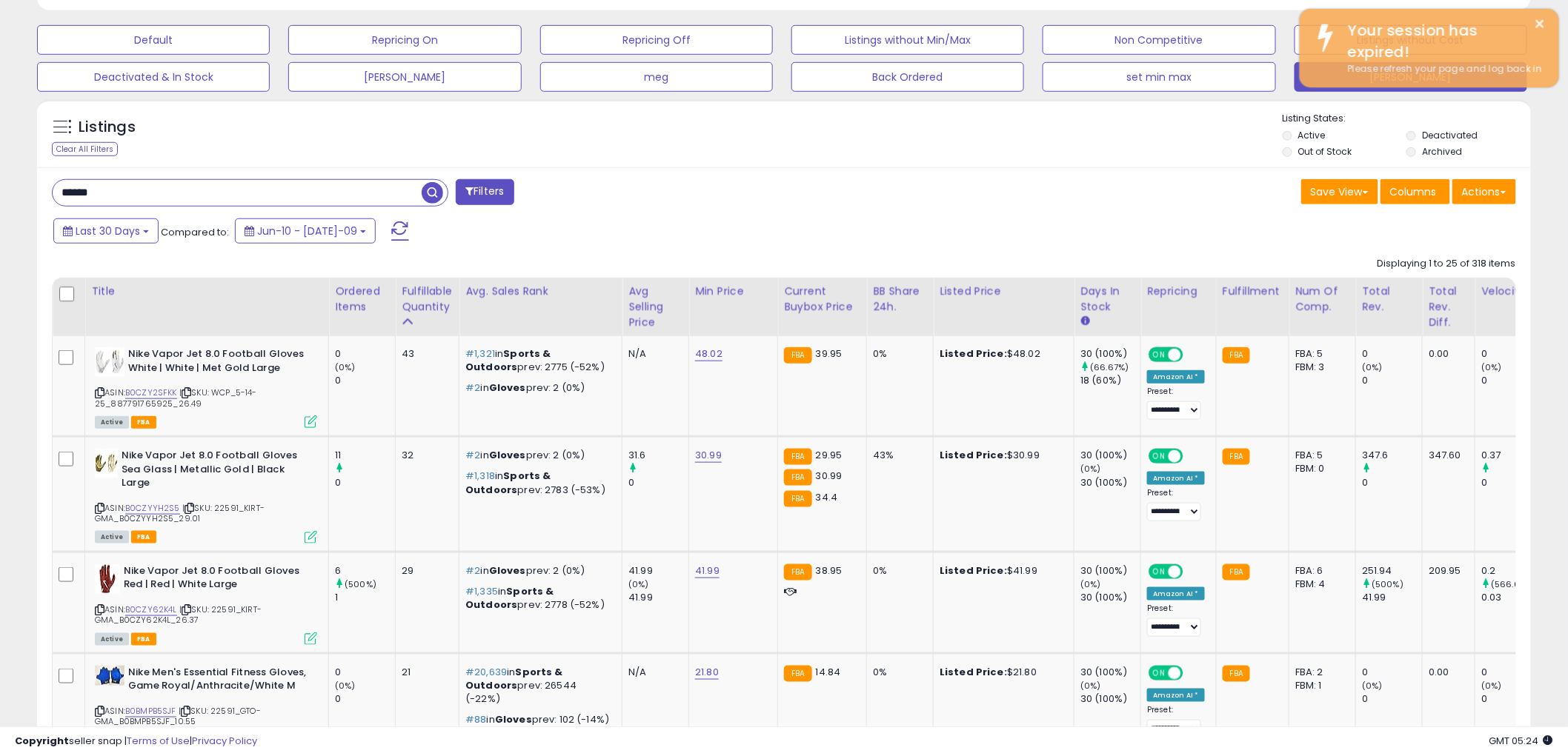
scroll to position [315, 0]
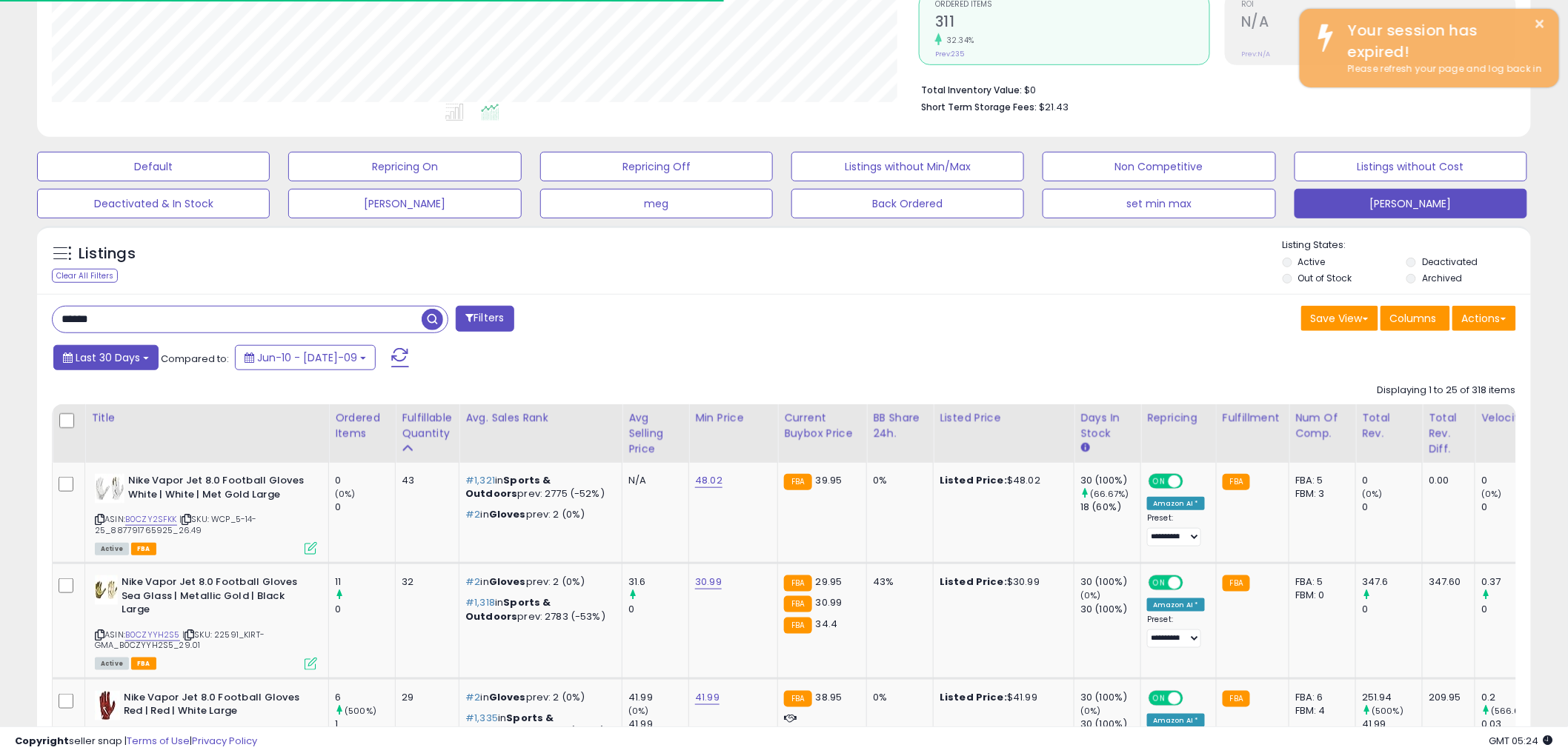
click at [145, 357] on b at bounding box center [146, 358] width 5 height 3
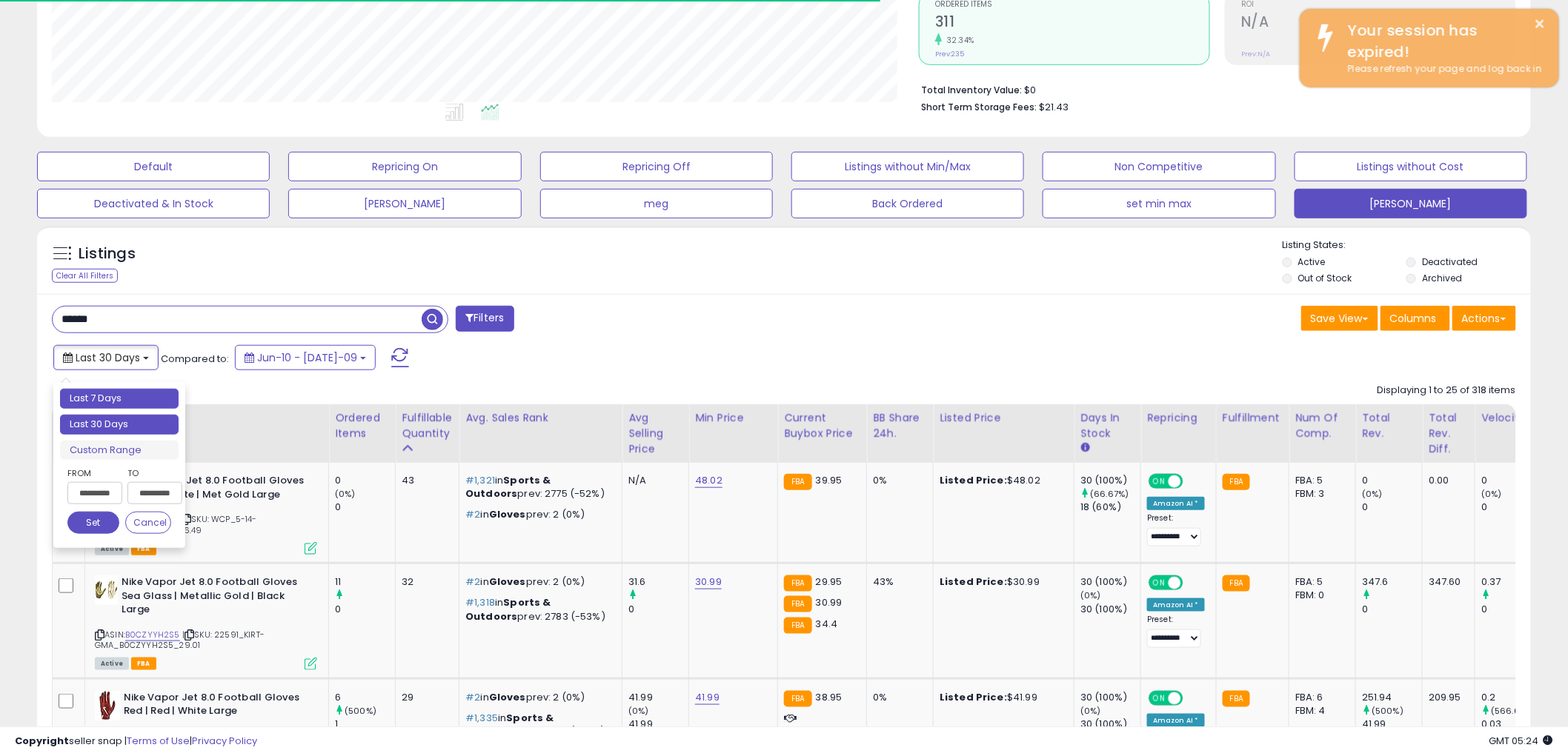
type input "**********"
click at [135, 401] on li "Last 7 Days" at bounding box center [120, 399] width 119 height 20
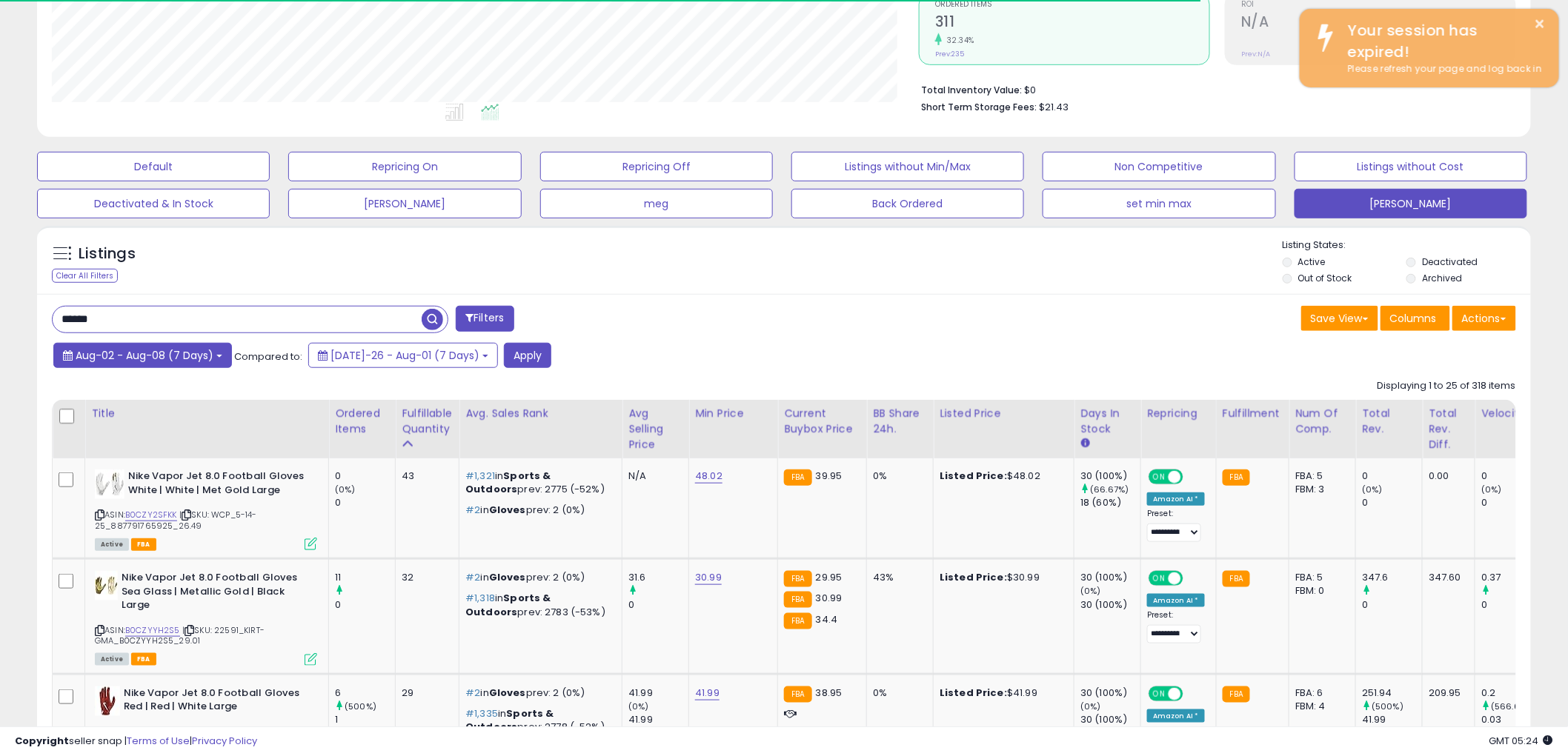
click at [216, 356] on b at bounding box center [219, 356] width 5 height 3
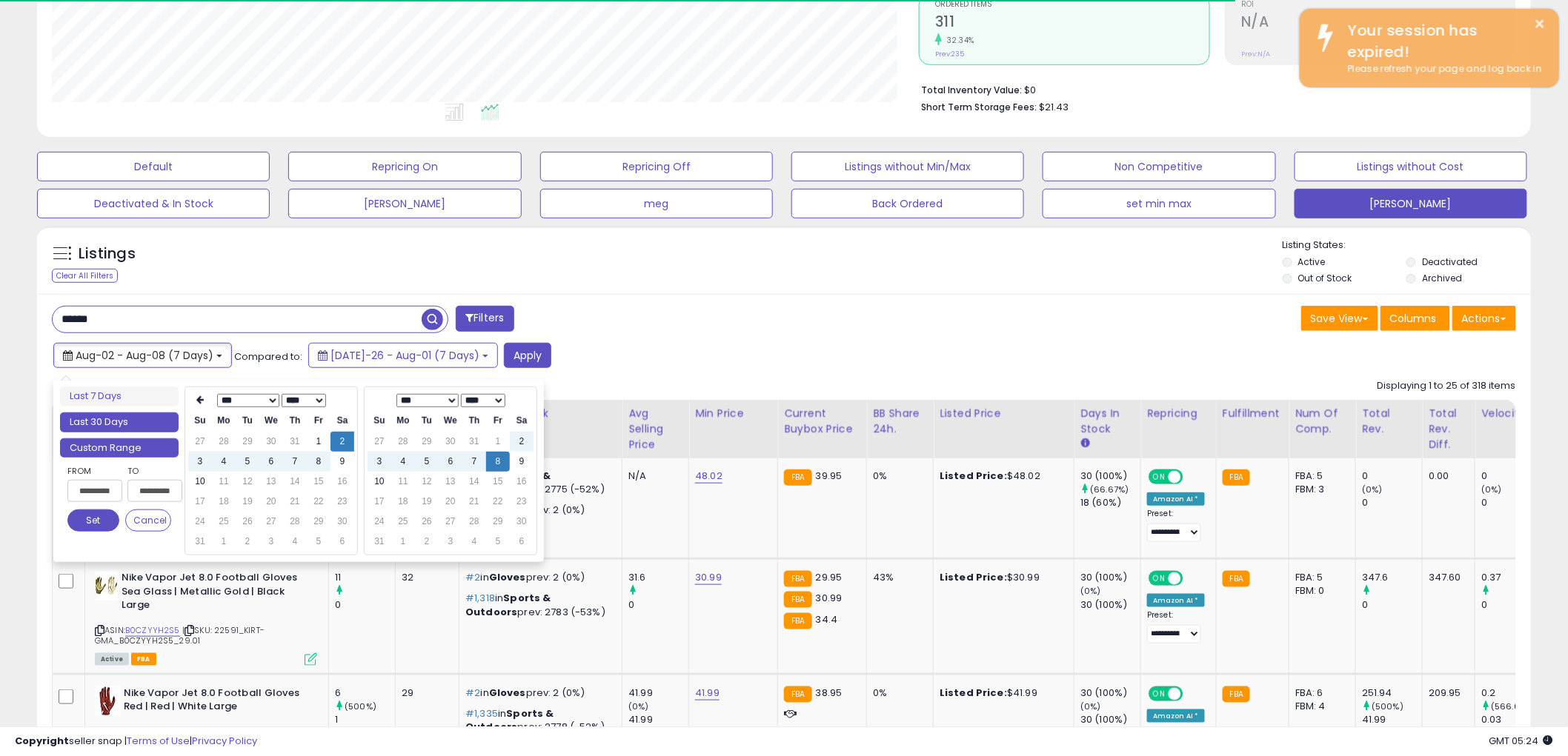
type input "**********"
click at [167, 428] on li "Last 30 Days" at bounding box center [120, 423] width 119 height 20
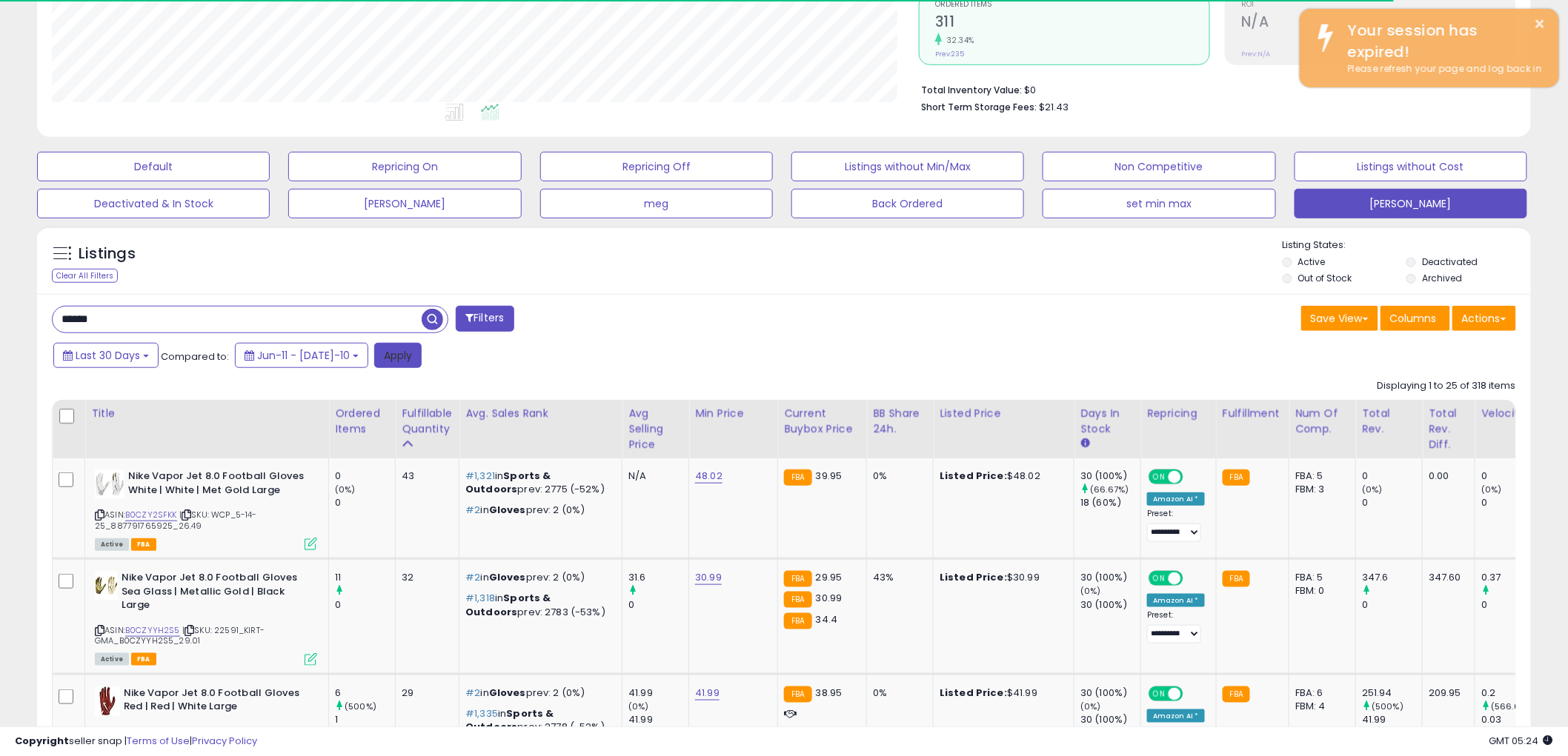
click at [374, 362] on button "Apply" at bounding box center [398, 356] width 48 height 26
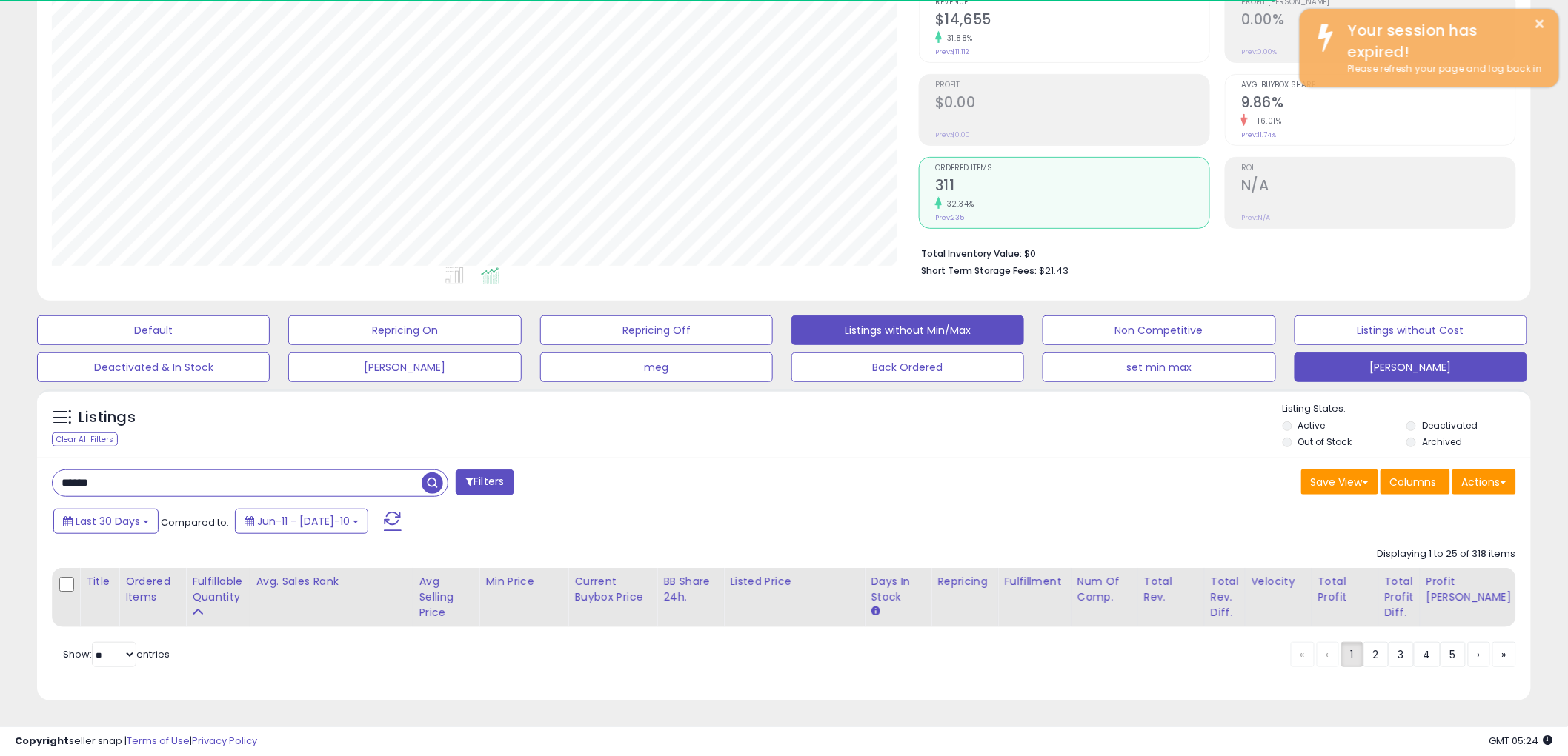
scroll to position [740572, 740088]
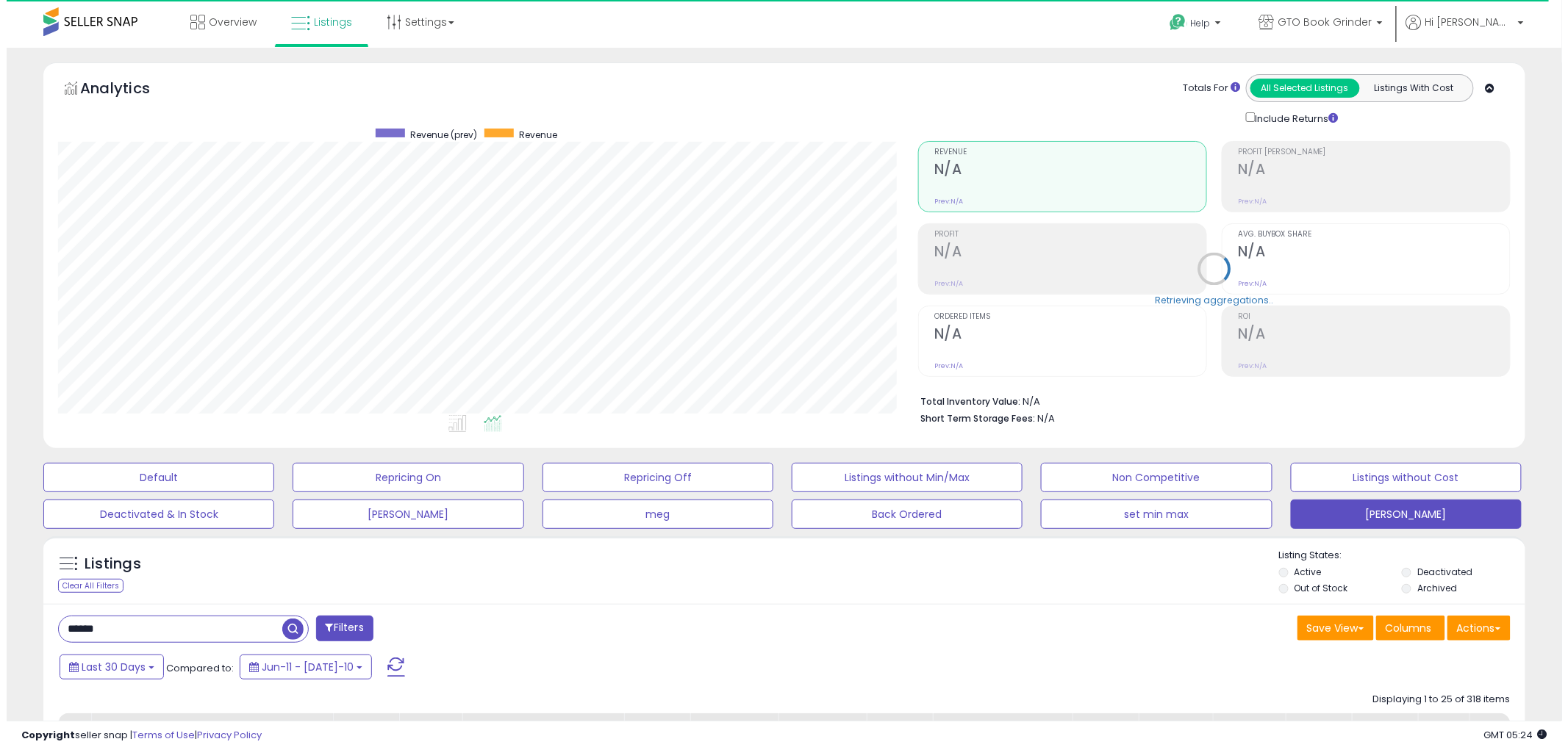
scroll to position [301, 860]
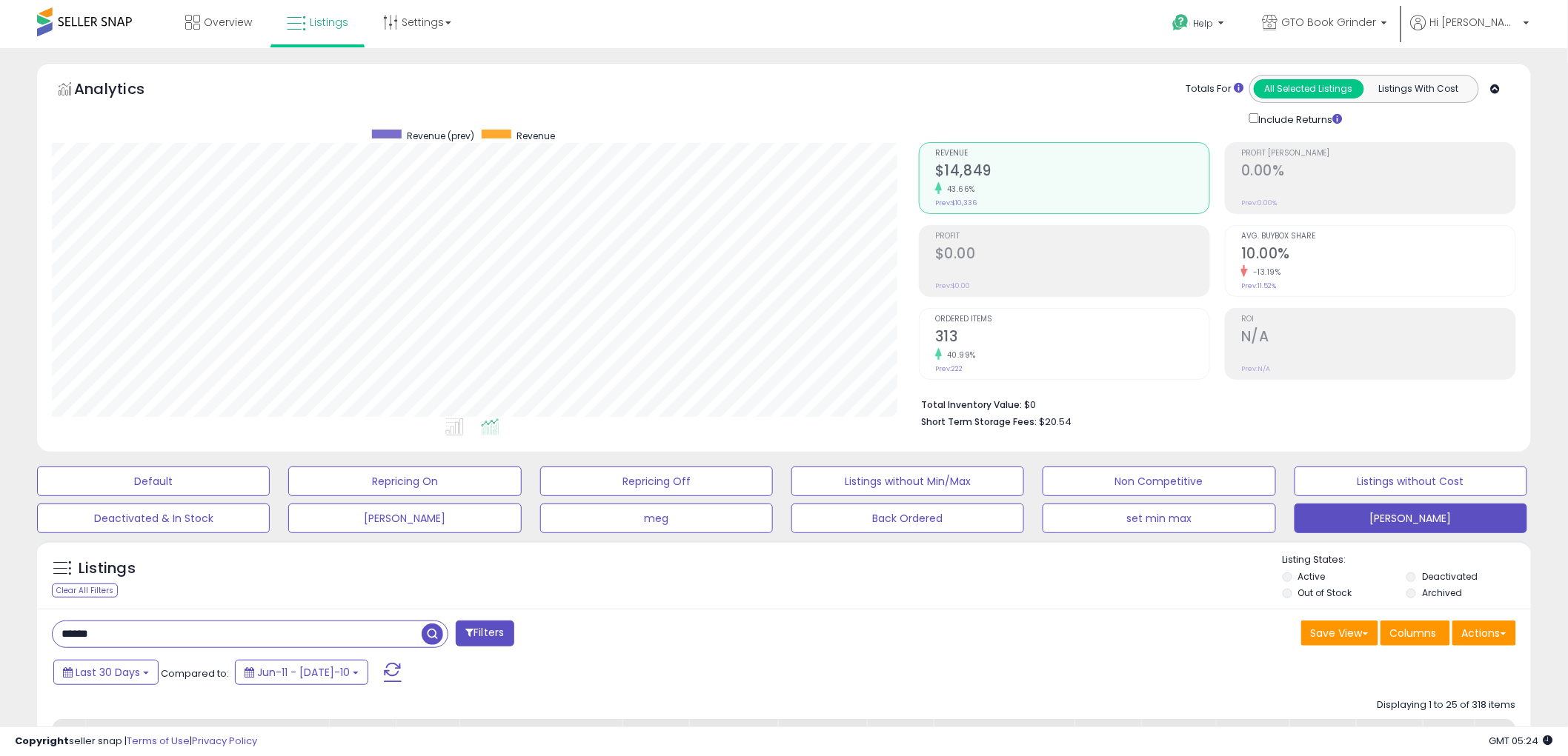
drag, startPoint x: 113, startPoint y: 628, endPoint x: -27, endPoint y: 632, distance: 140.1
click at [0, 632] on html "Unable to login Retrieving listings data.. has not yet accepted the Terms of Us…" at bounding box center [784, 378] width 1568 height 756
type input "****"
click at [426, 633] on span "button" at bounding box center [432, 634] width 21 height 21
click at [963, 335] on h2 "2,006" at bounding box center [1073, 339] width 275 height 20
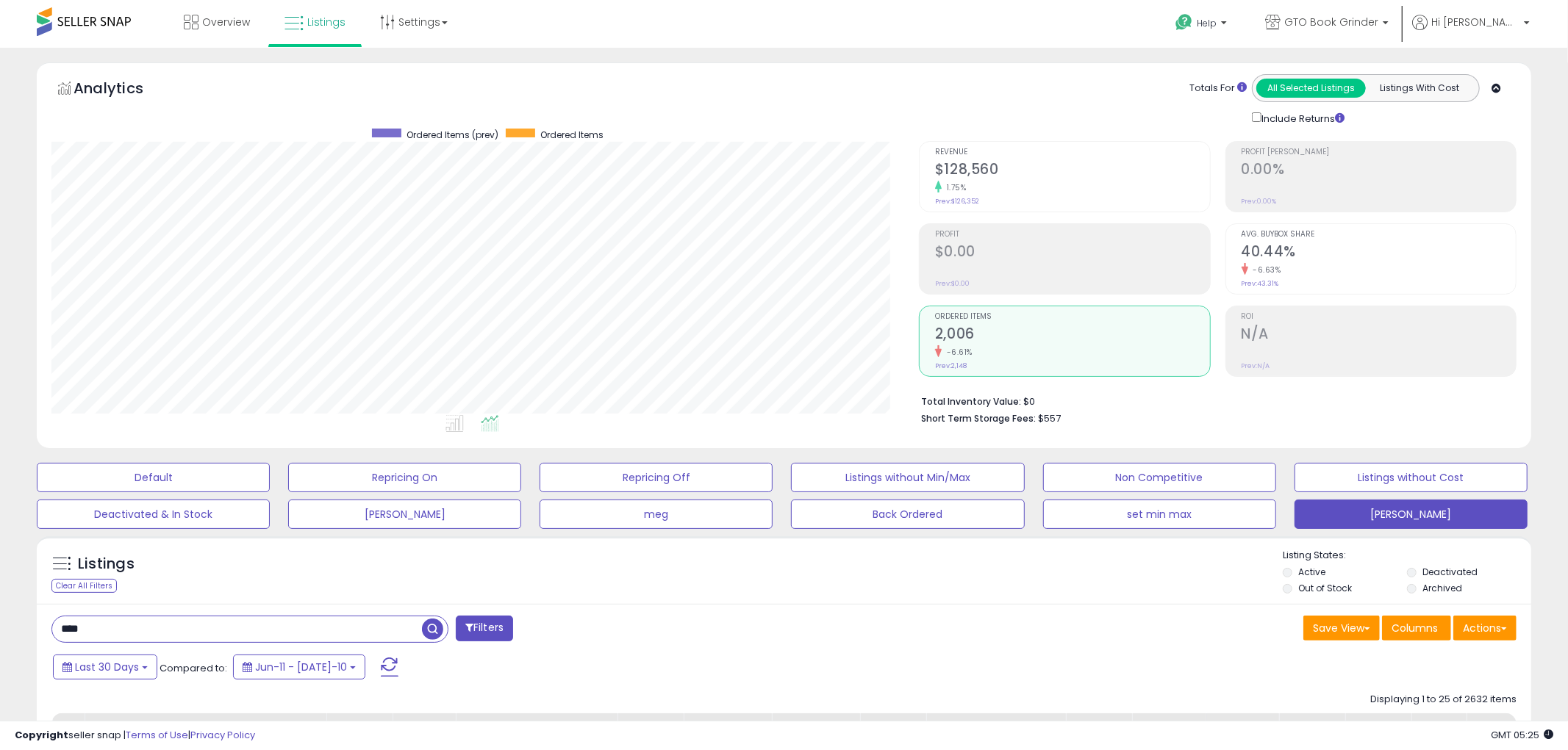
scroll to position [734695, 734088]
click at [142, 666] on b at bounding box center [144, 667] width 5 height 3
type input "**********"
click at [109, 706] on li "Last 7 Days" at bounding box center [119, 708] width 118 height 20
click at [376, 660] on button "Apply" at bounding box center [399, 666] width 47 height 25
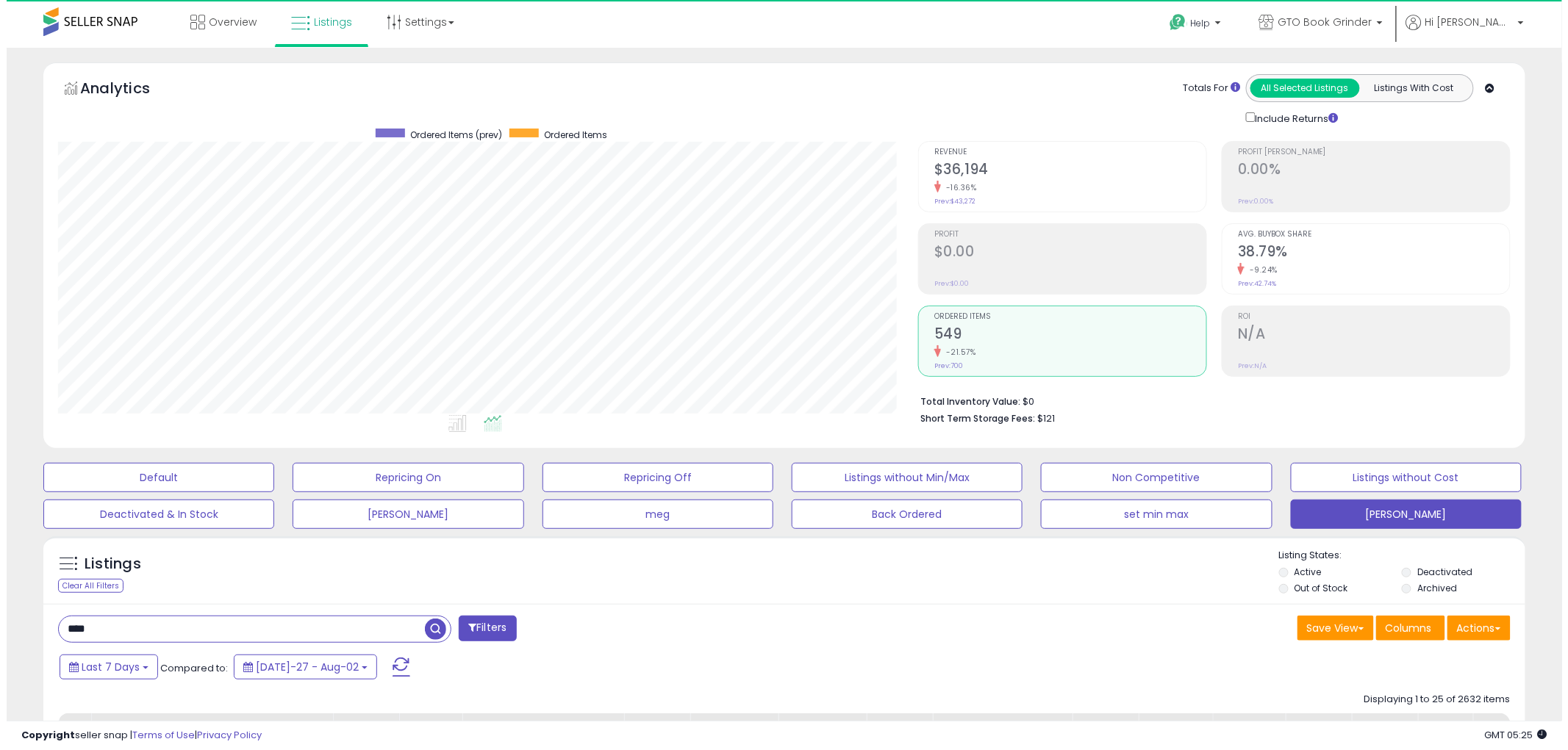
scroll to position [301, 860]
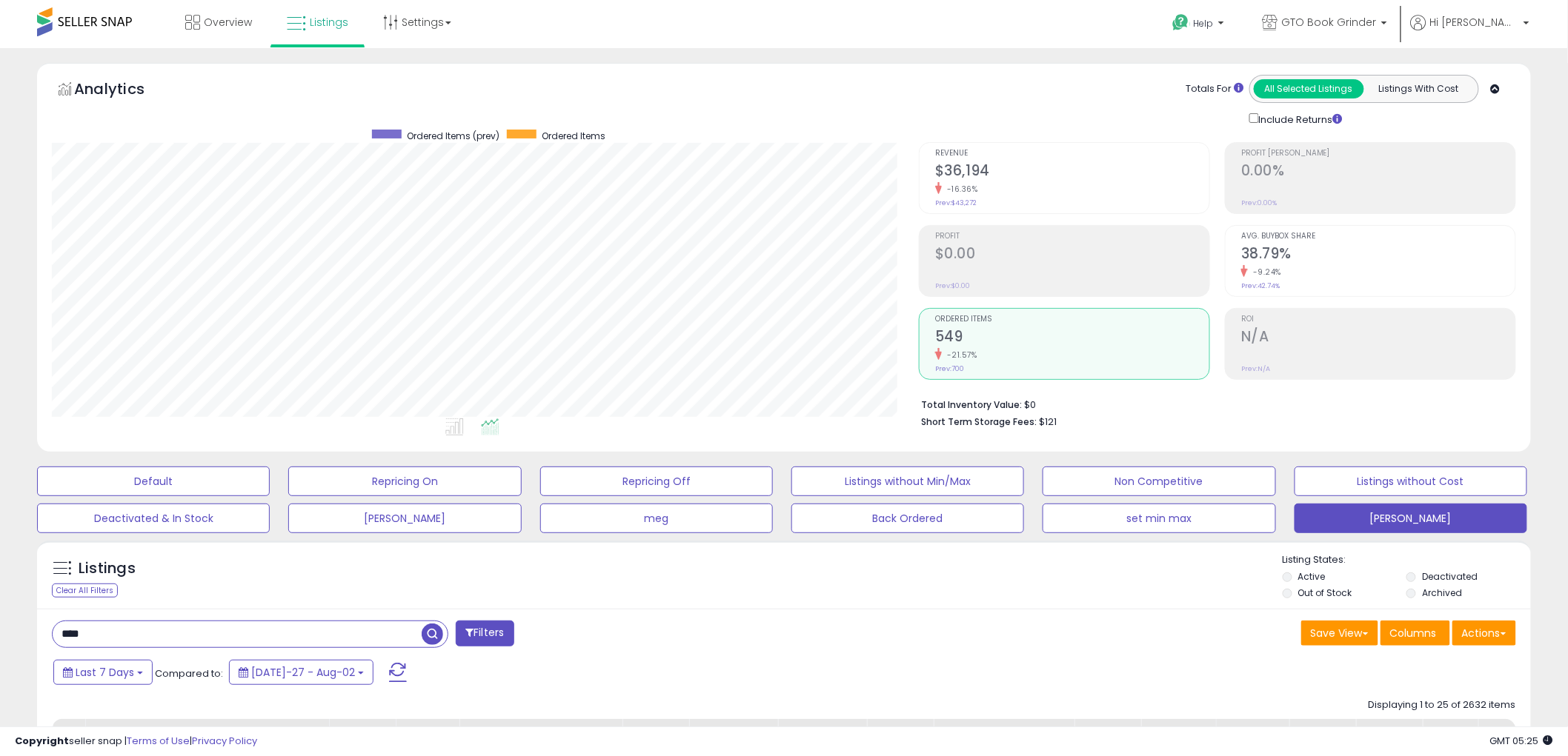
click at [961, 168] on h2 "$36,194" at bounding box center [1073, 172] width 275 height 20
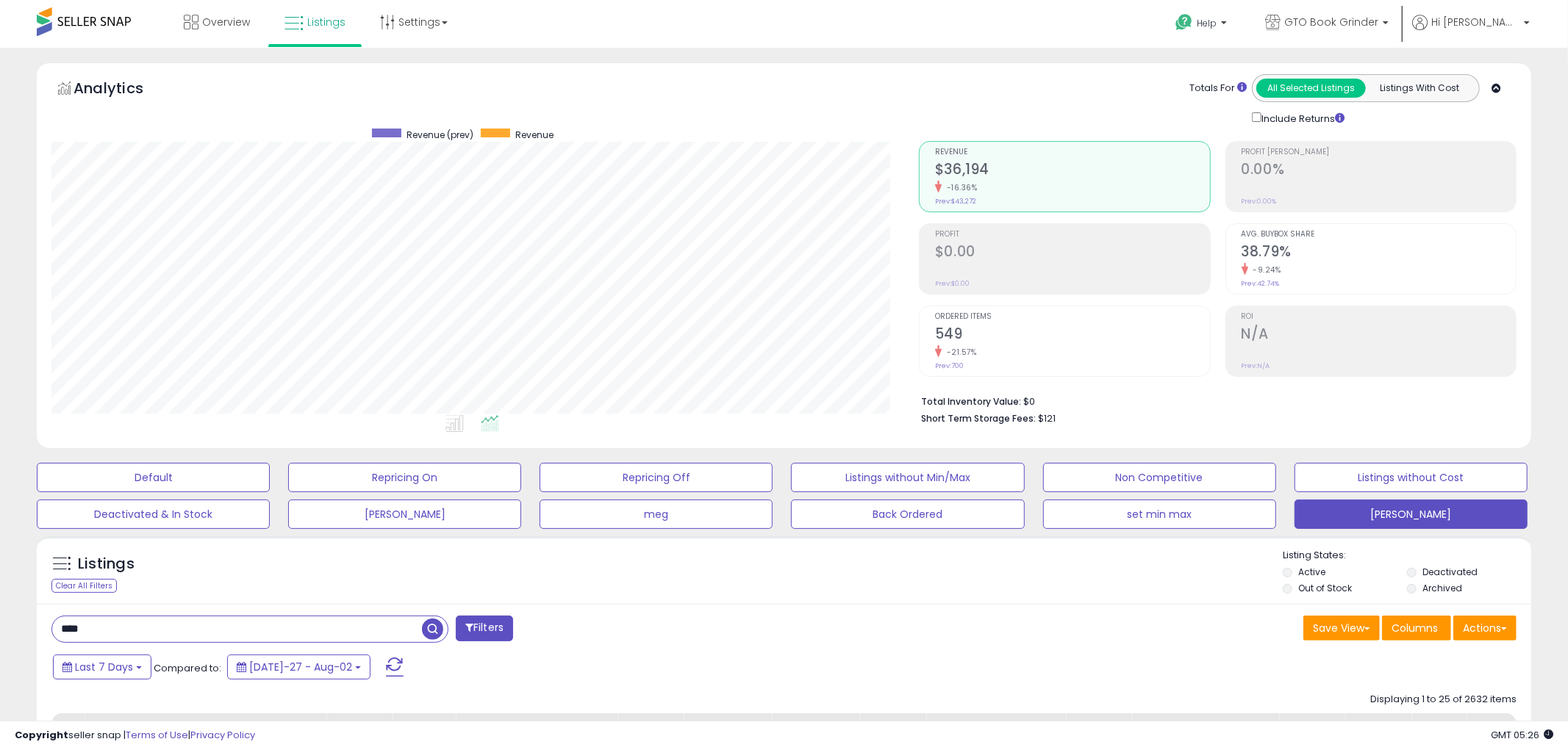
scroll to position [734695, 734088]
drag, startPoint x: 360, startPoint y: 630, endPoint x: -13, endPoint y: 634, distance: 373.0
click at [0, 634] on html "Unable to login Retrieving listings data.. has not yet accepted the Terms of Us…" at bounding box center [777, 375] width 1555 height 750
click at [428, 627] on span "button" at bounding box center [429, 629] width 21 height 21
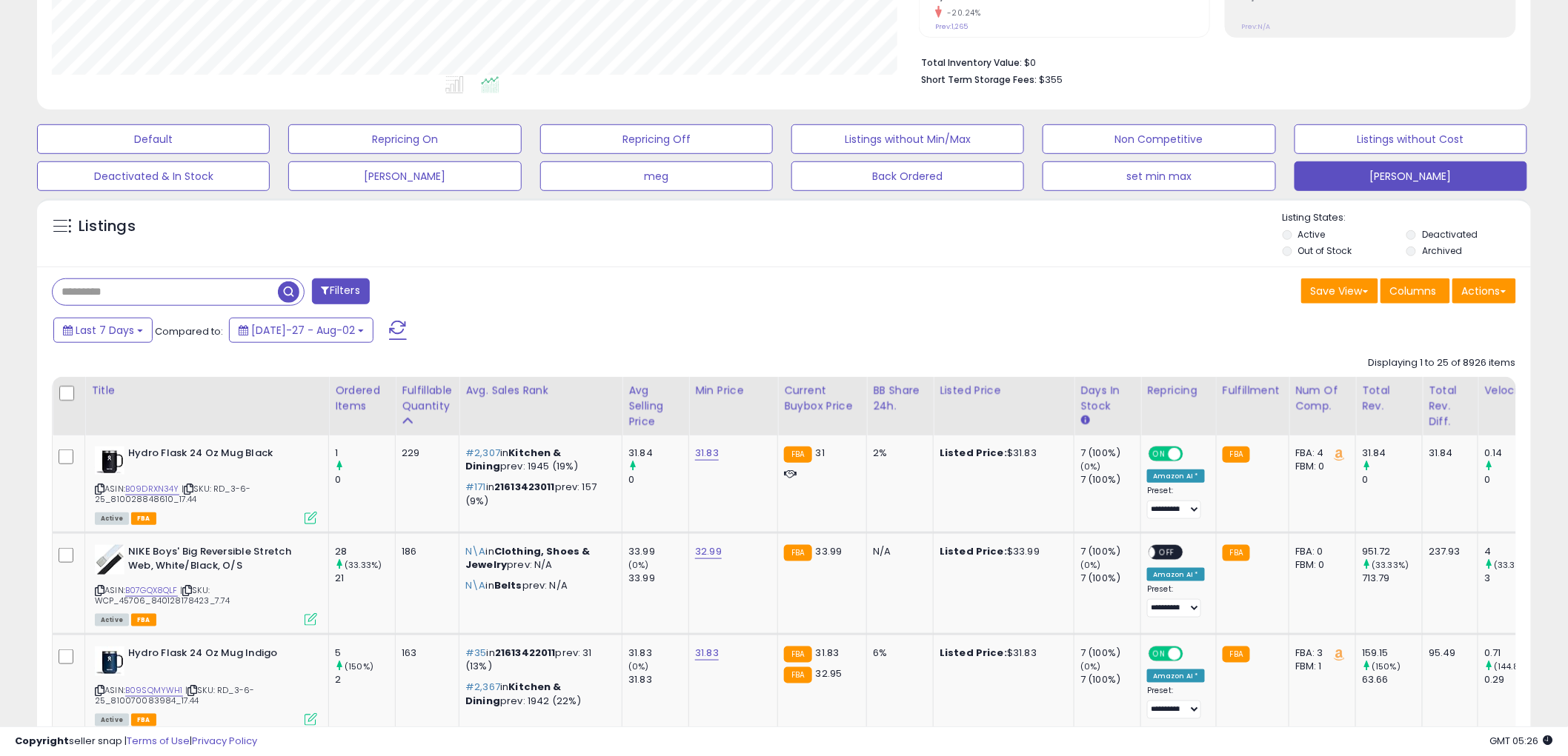
scroll to position [493, 0]
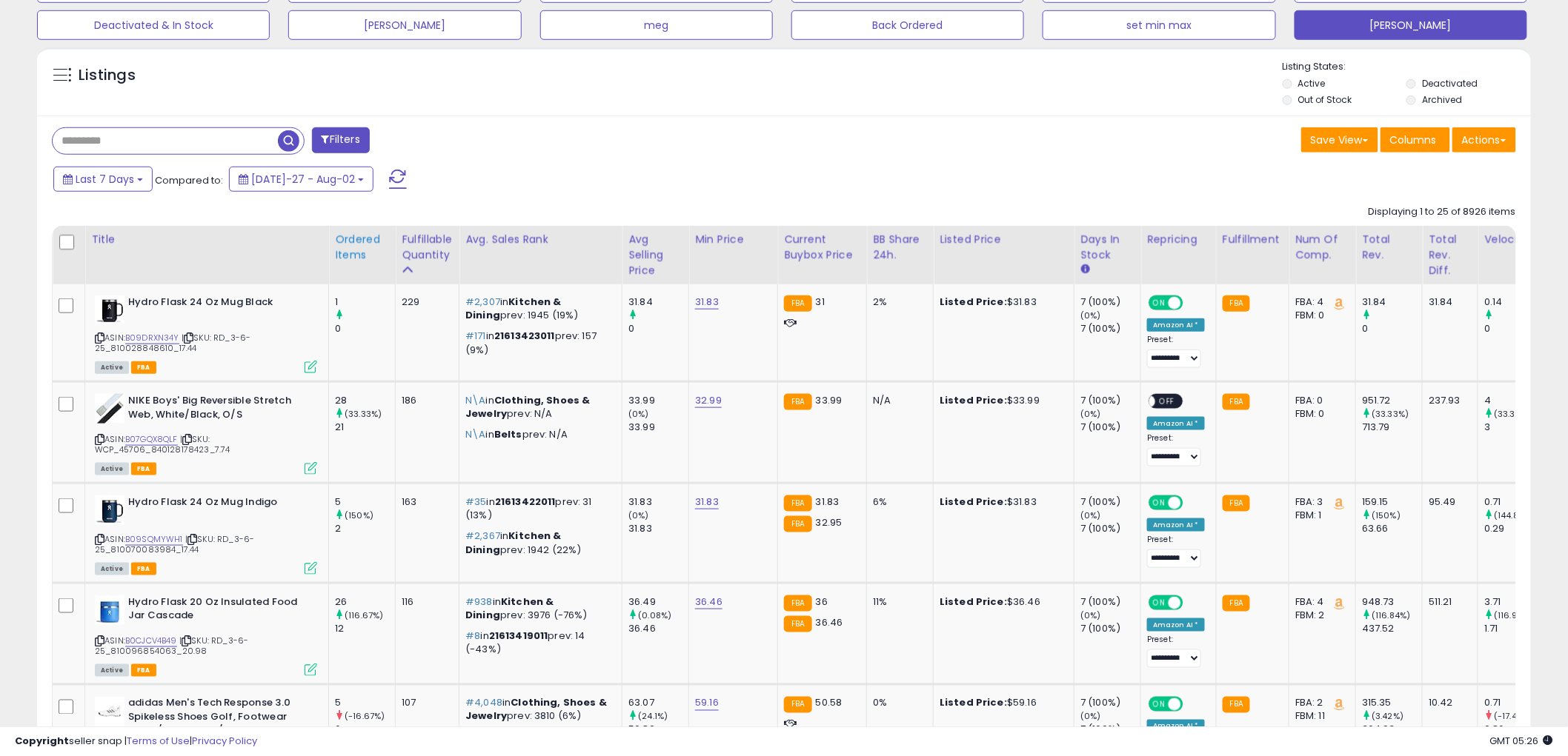
click at [354, 254] on div "Ordered Items" at bounding box center [362, 247] width 54 height 31
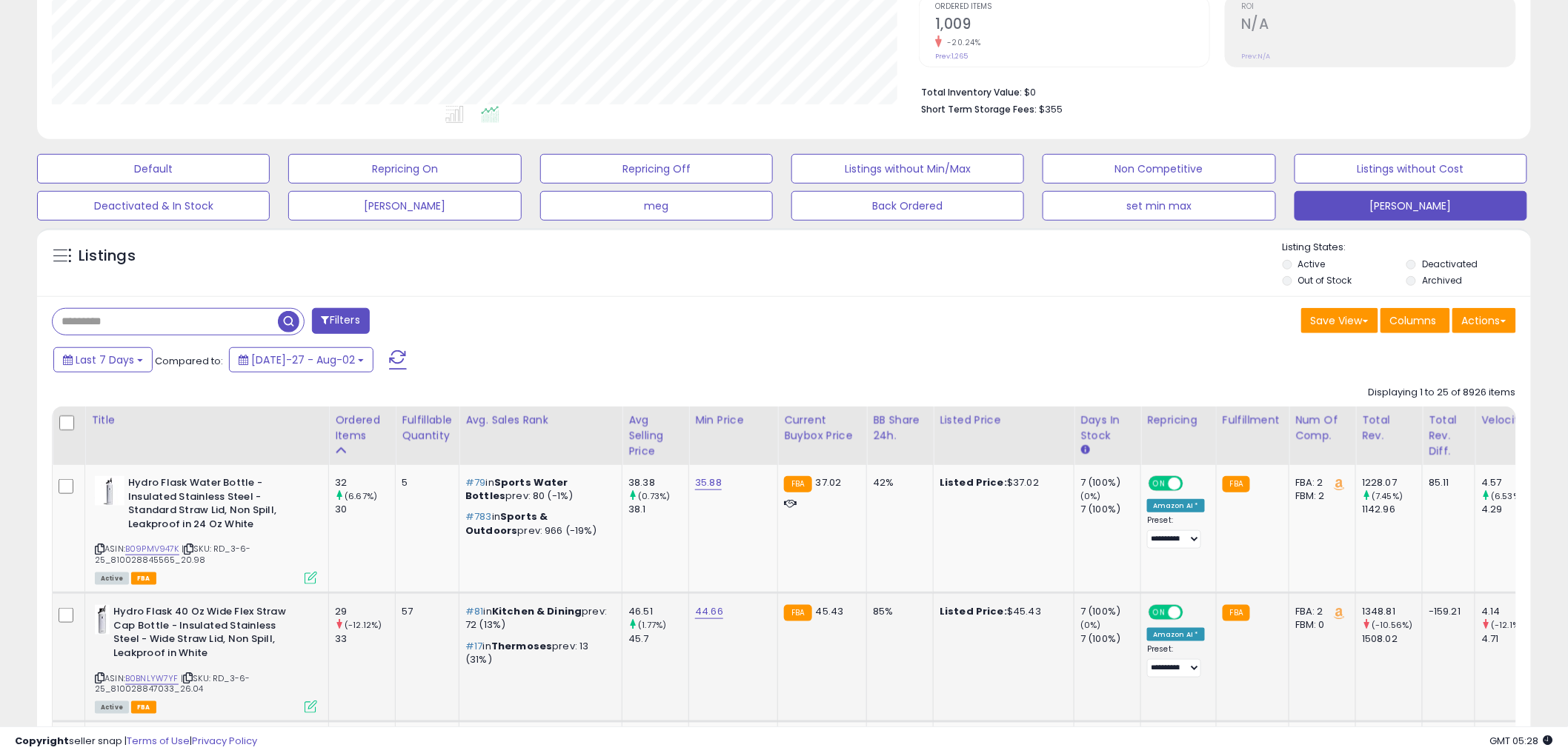
scroll to position [302, 0]
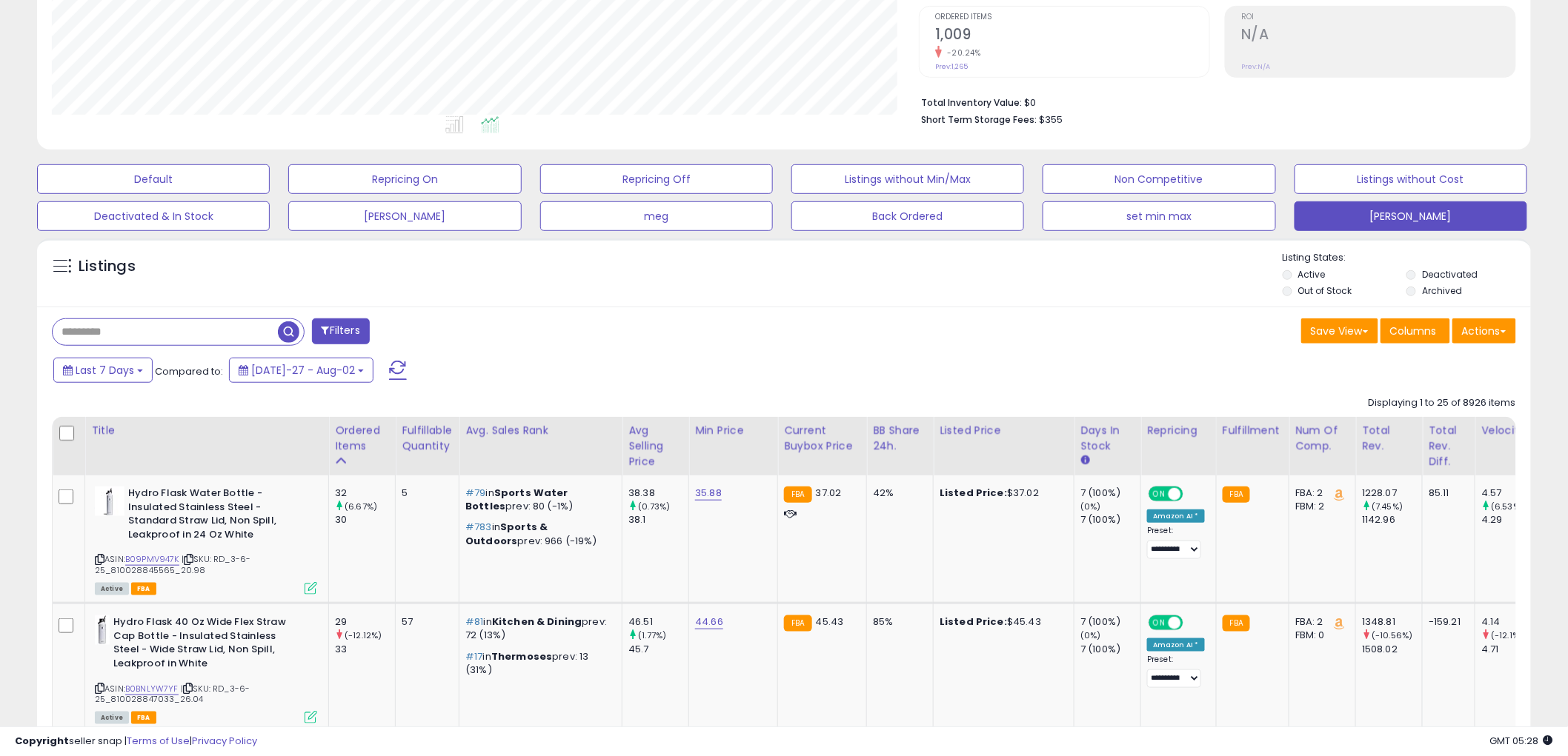
click at [119, 331] on input "text" at bounding box center [165, 332] width 225 height 26
click at [427, 333] on span "button" at bounding box center [432, 331] width 21 height 21
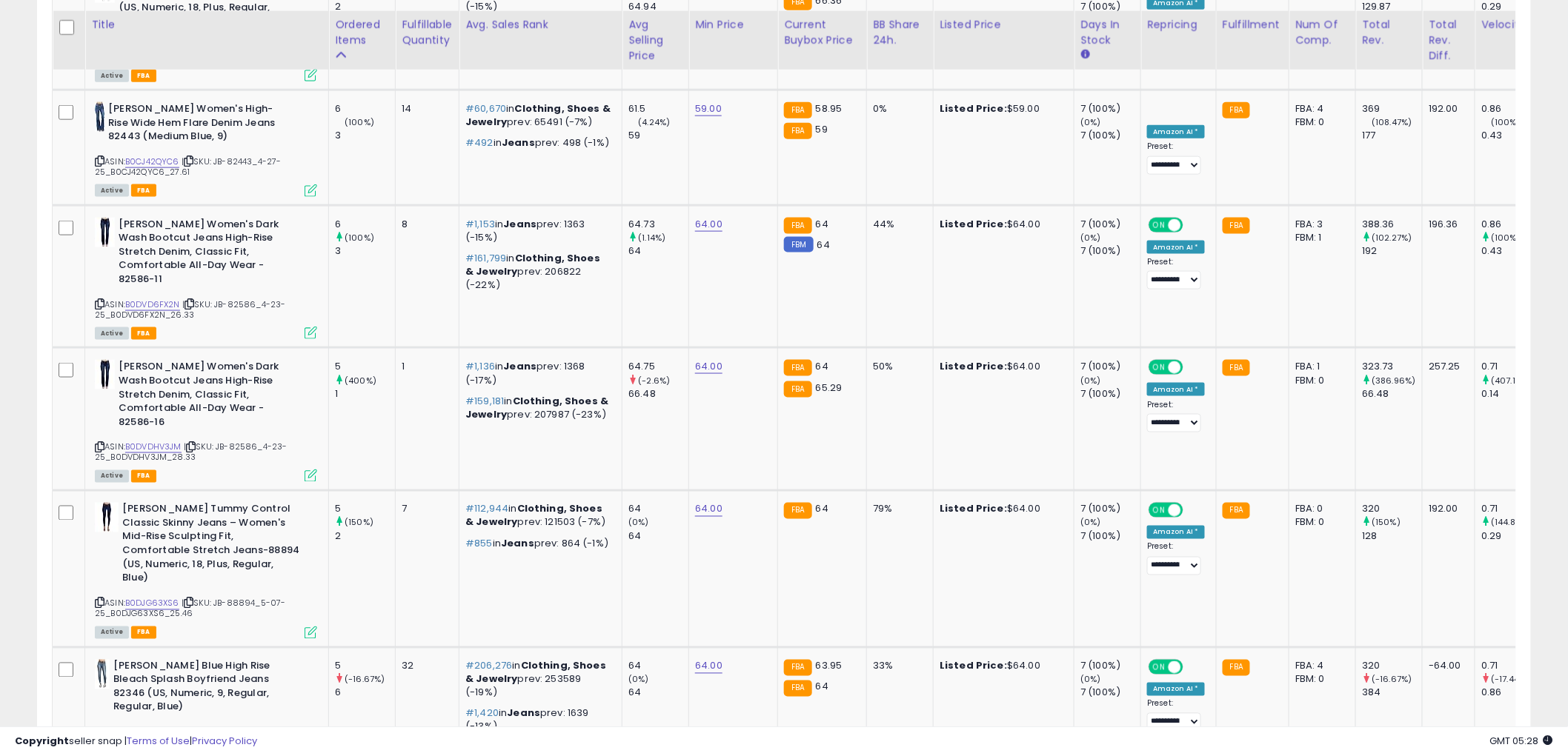
scroll to position [3087, 0]
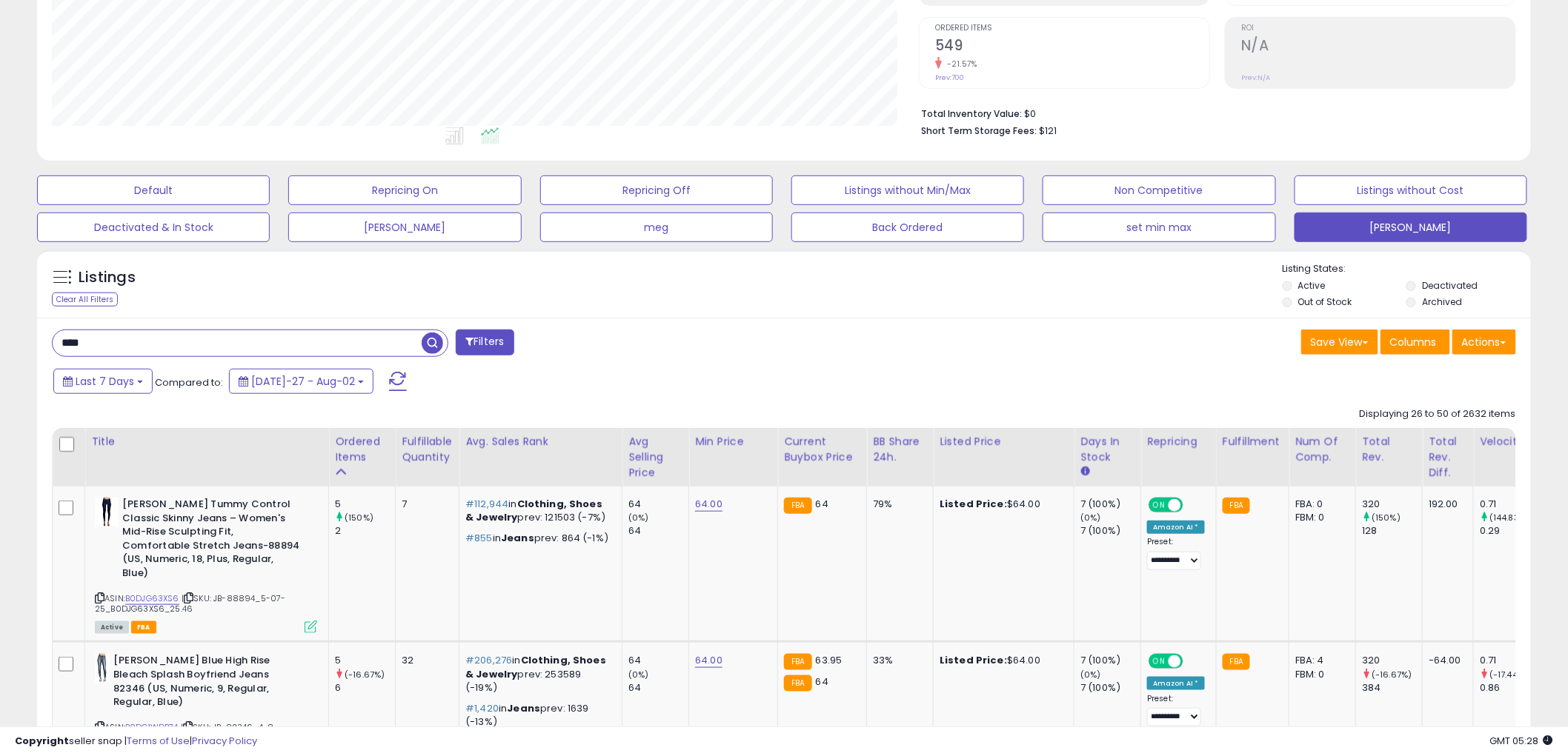
scroll to position [286, 0]
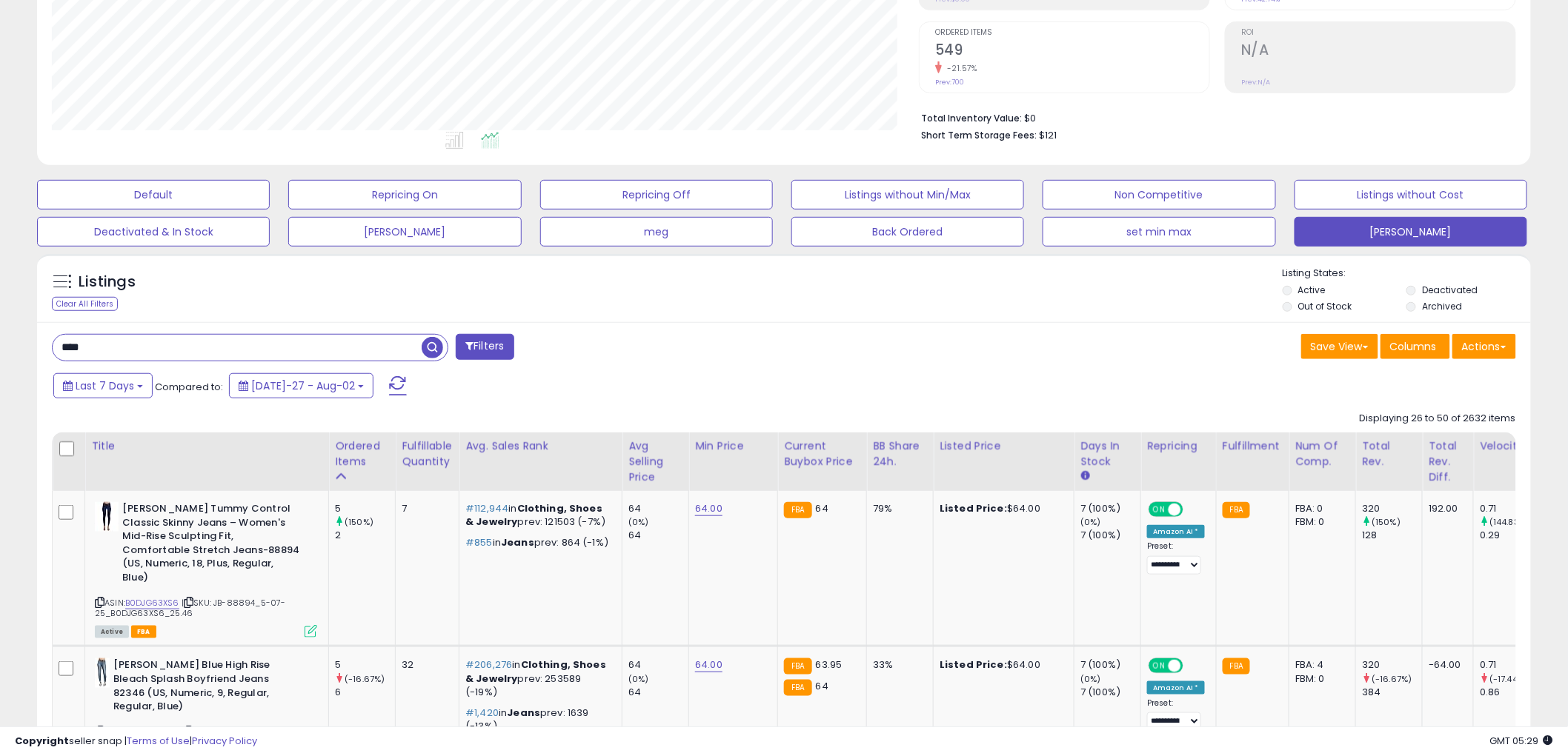
drag, startPoint x: 115, startPoint y: 349, endPoint x: 32, endPoint y: 342, distance: 83.3
click at [430, 351] on span "button" at bounding box center [432, 347] width 21 height 21
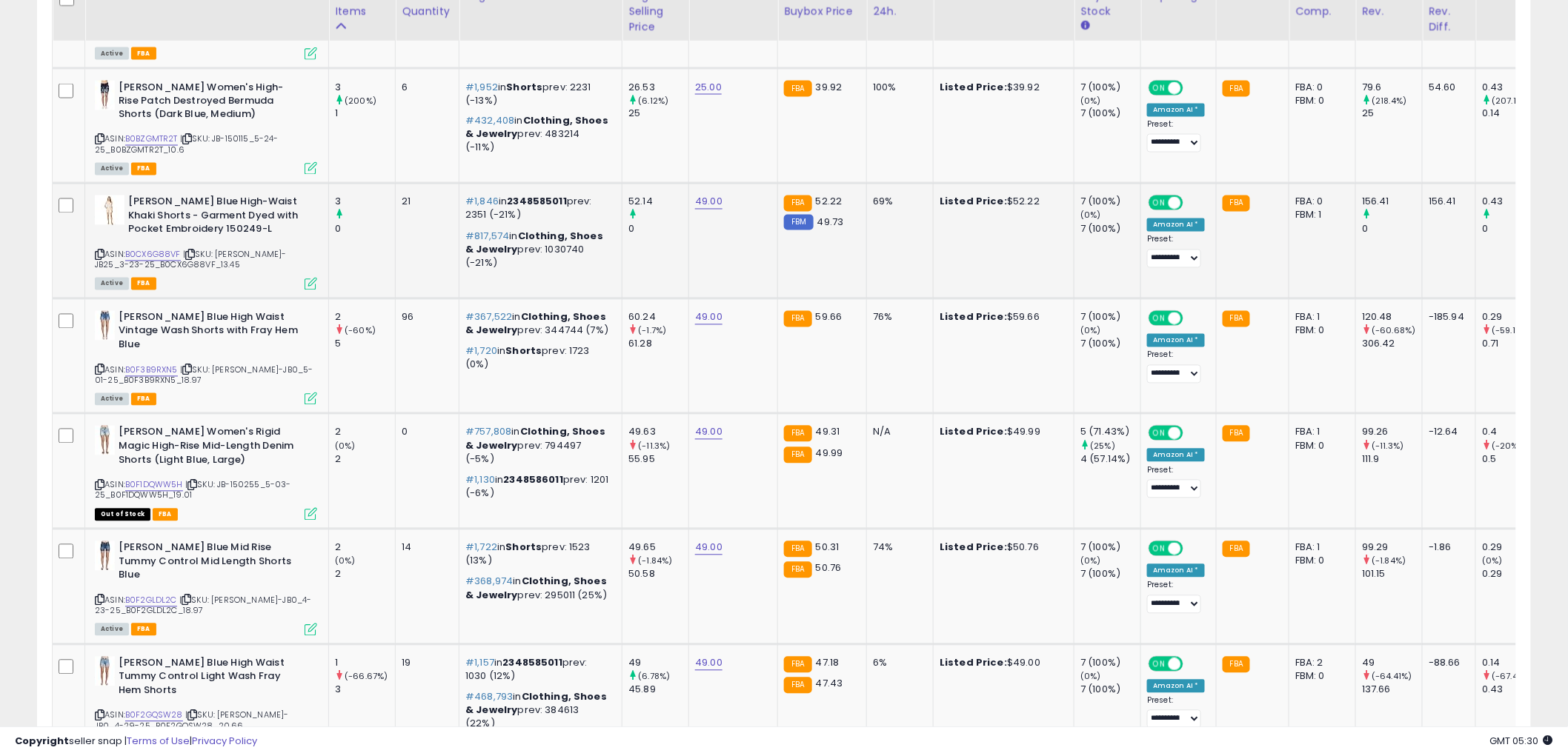
scroll to position [1070, 0]
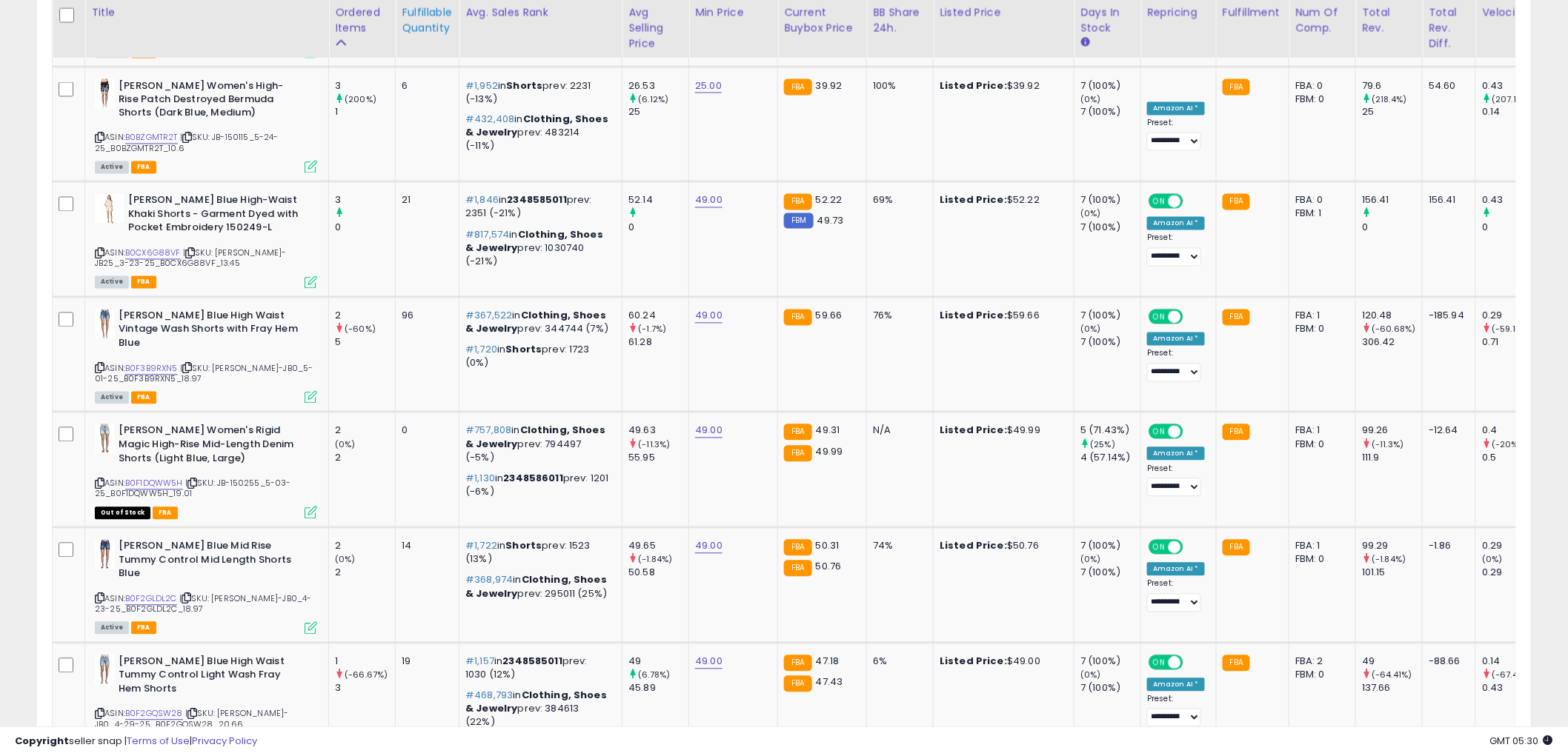
click at [433, 22] on div "Fulfillable Quantity" at bounding box center [427, 21] width 51 height 31
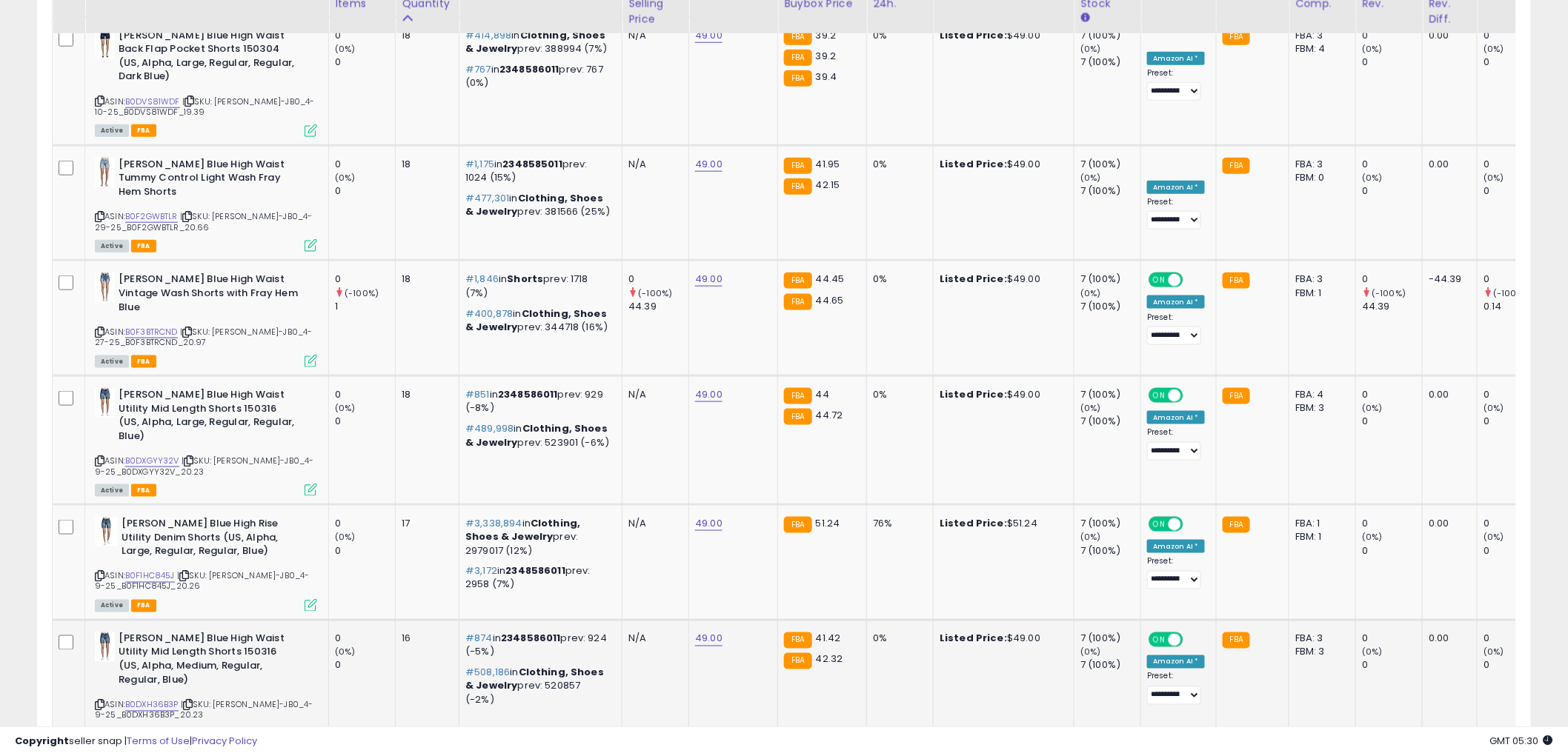
scroll to position [2965, 0]
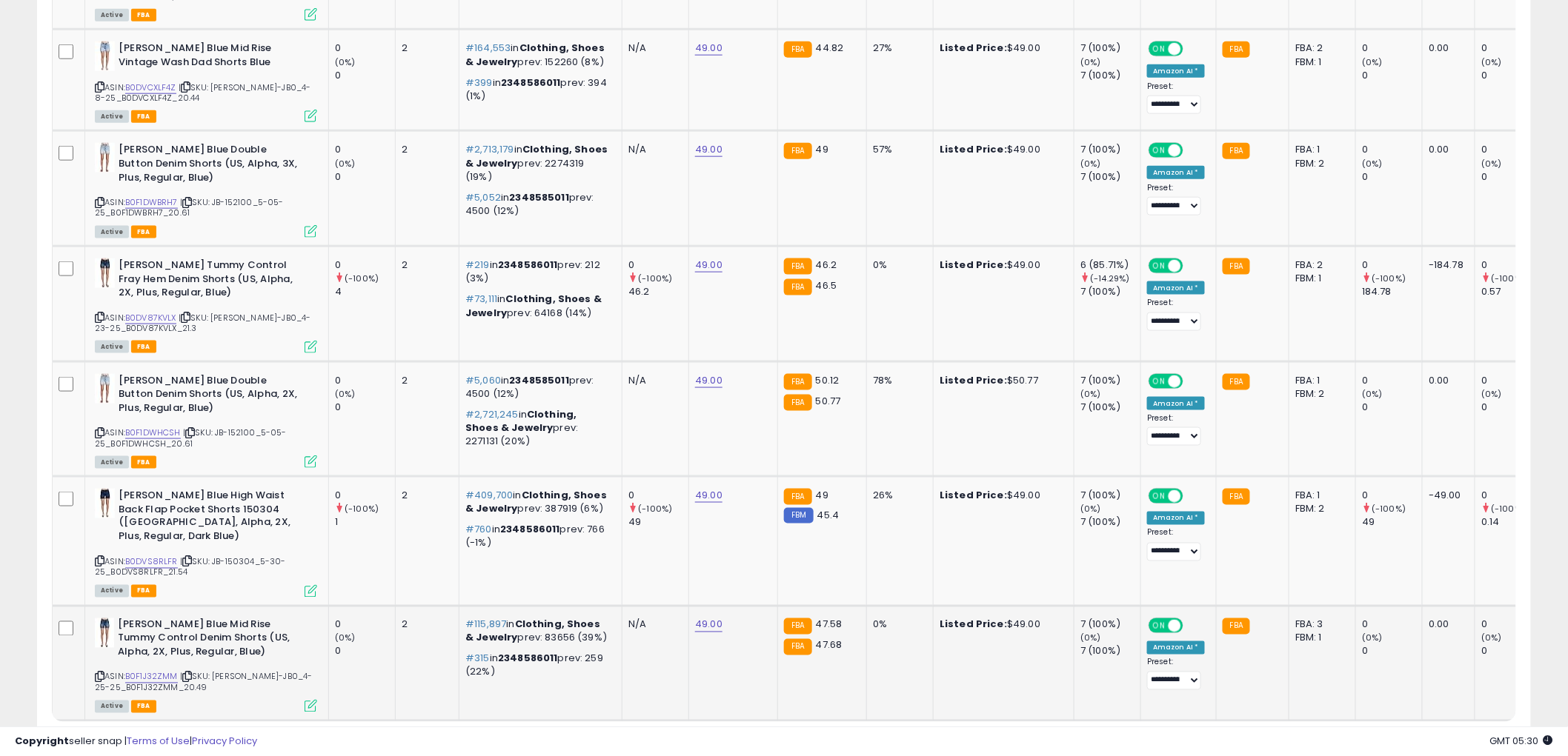
scroll to position [3027, 0]
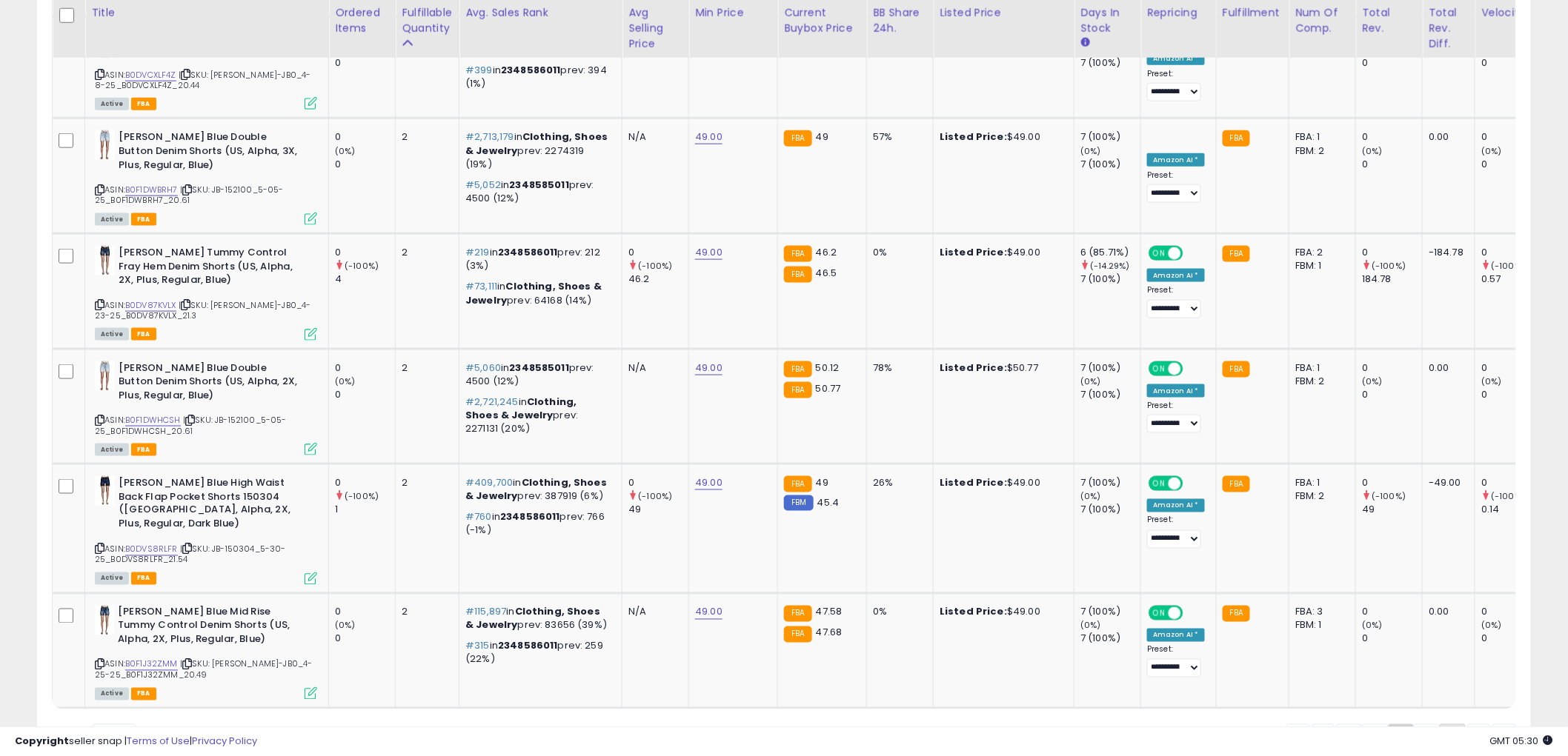
click at [1492, 725] on link "7" at bounding box center [1504, 738] width 24 height 26
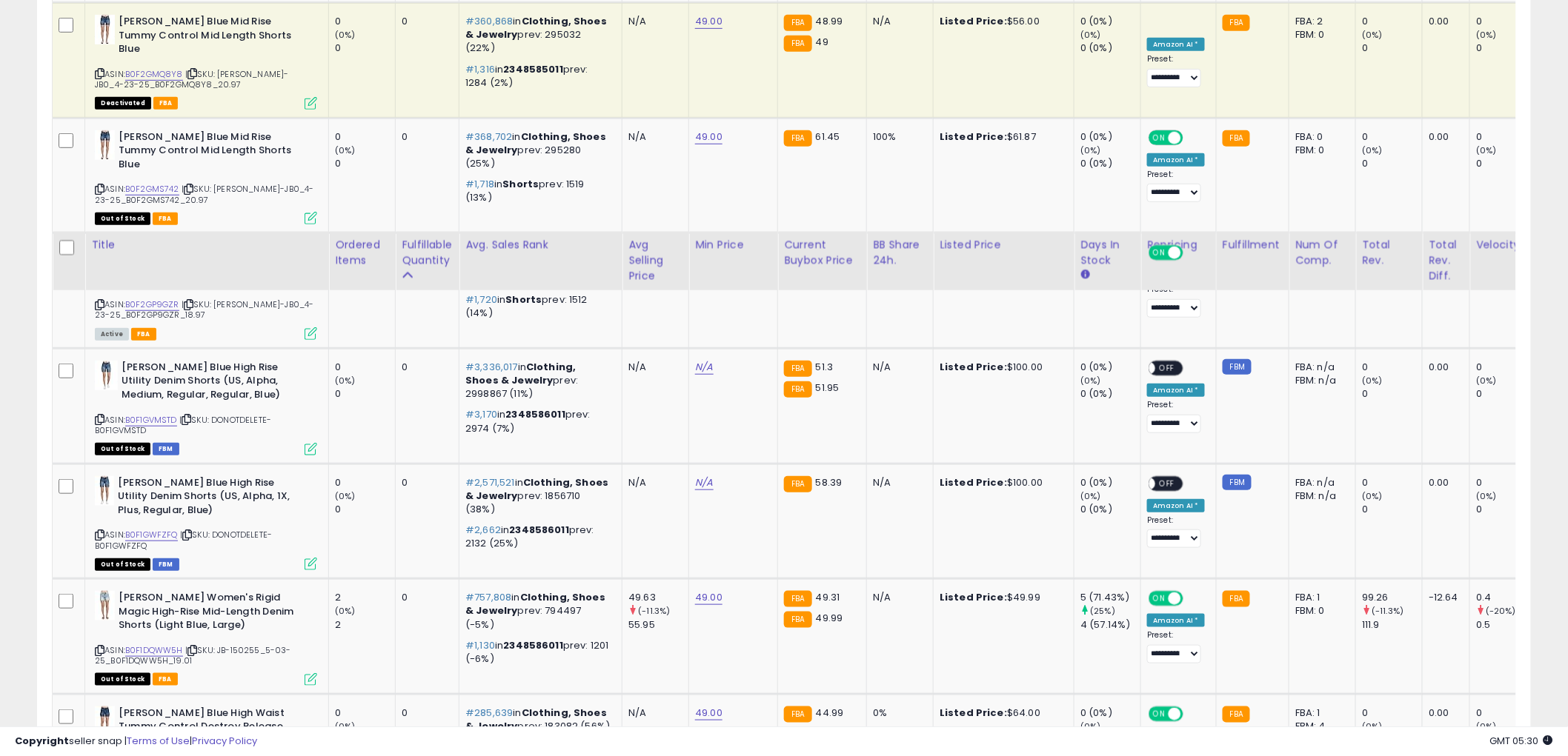
scroll to position [2974, 0]
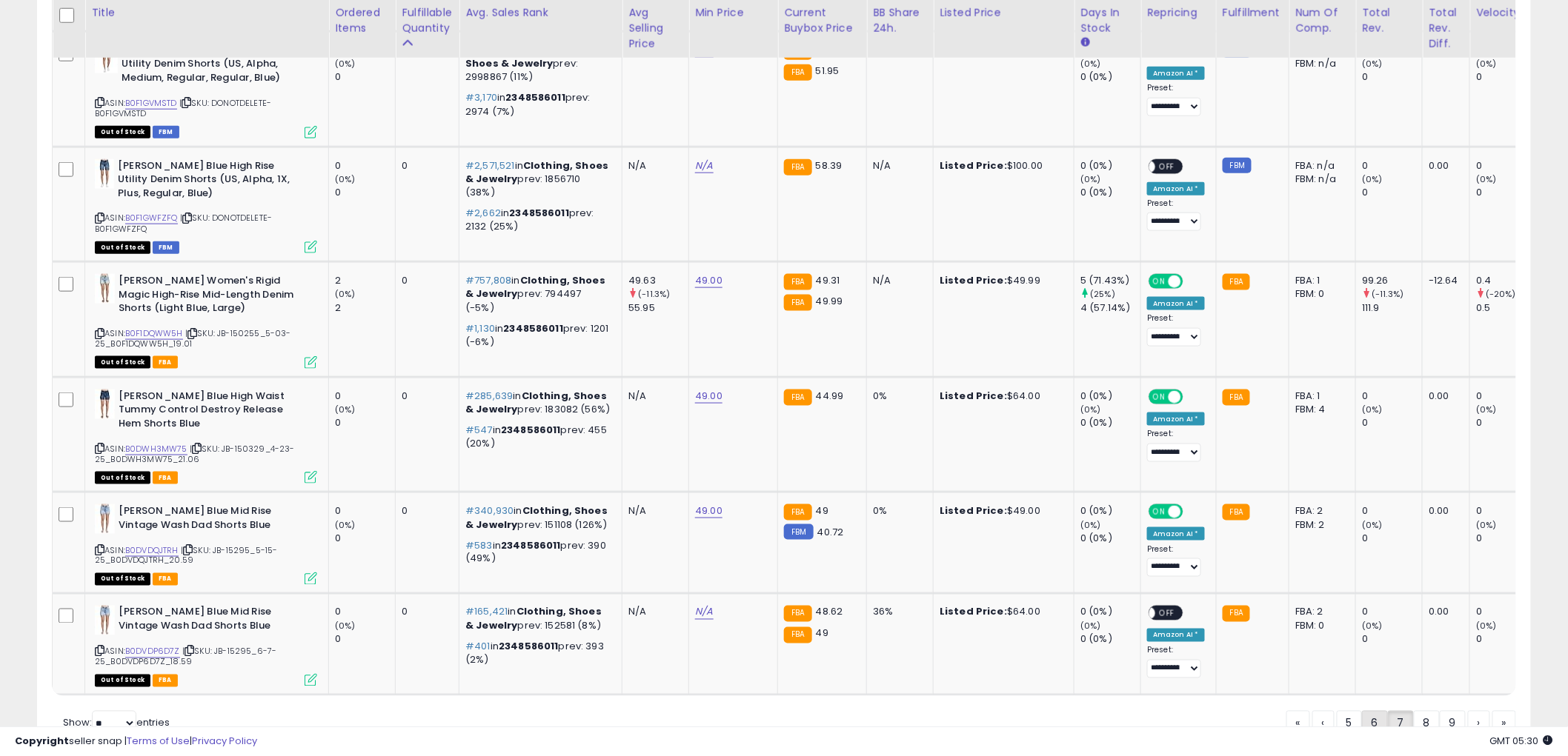
click at [1413, 711] on link "6" at bounding box center [1426, 724] width 26 height 26
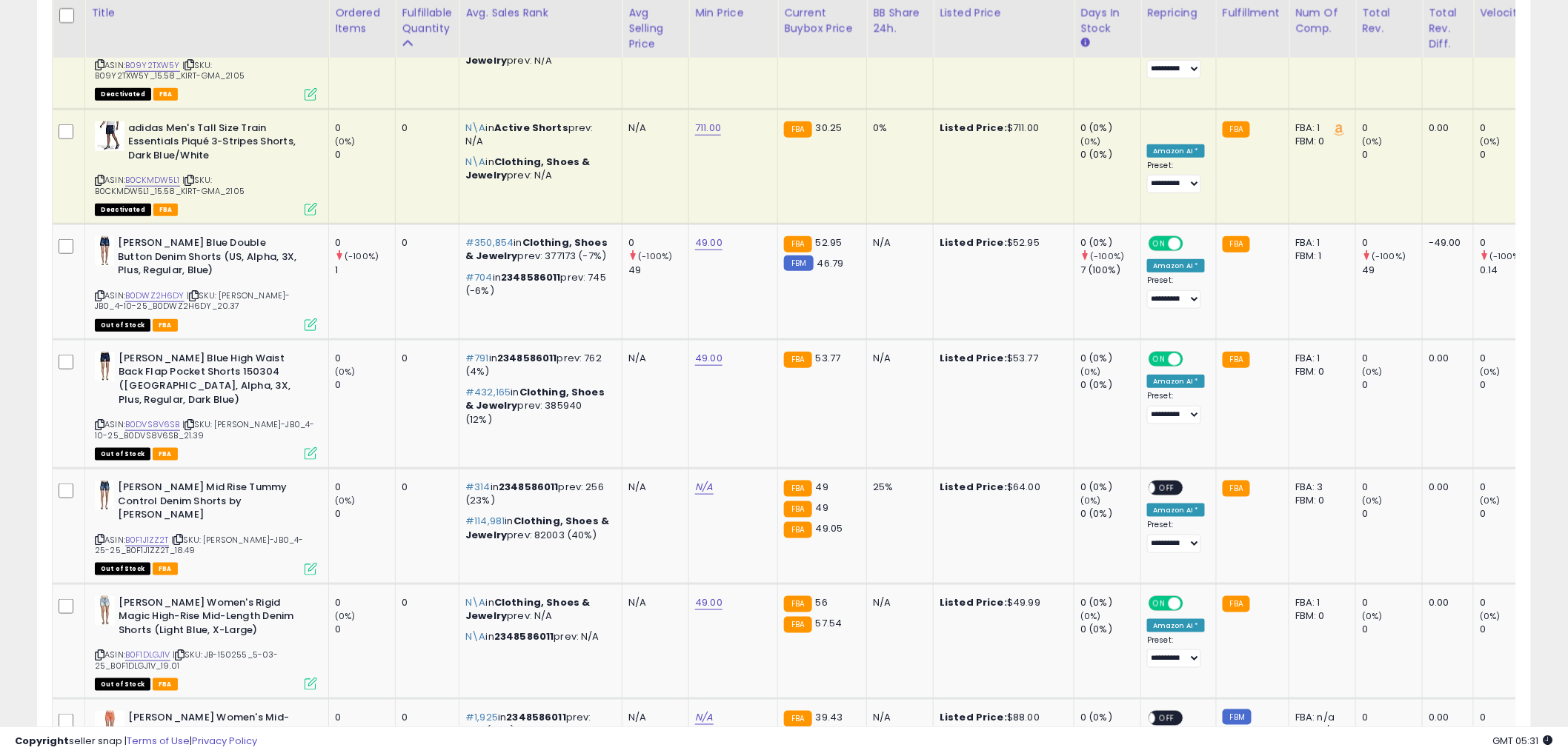
scroll to position [3019, 0]
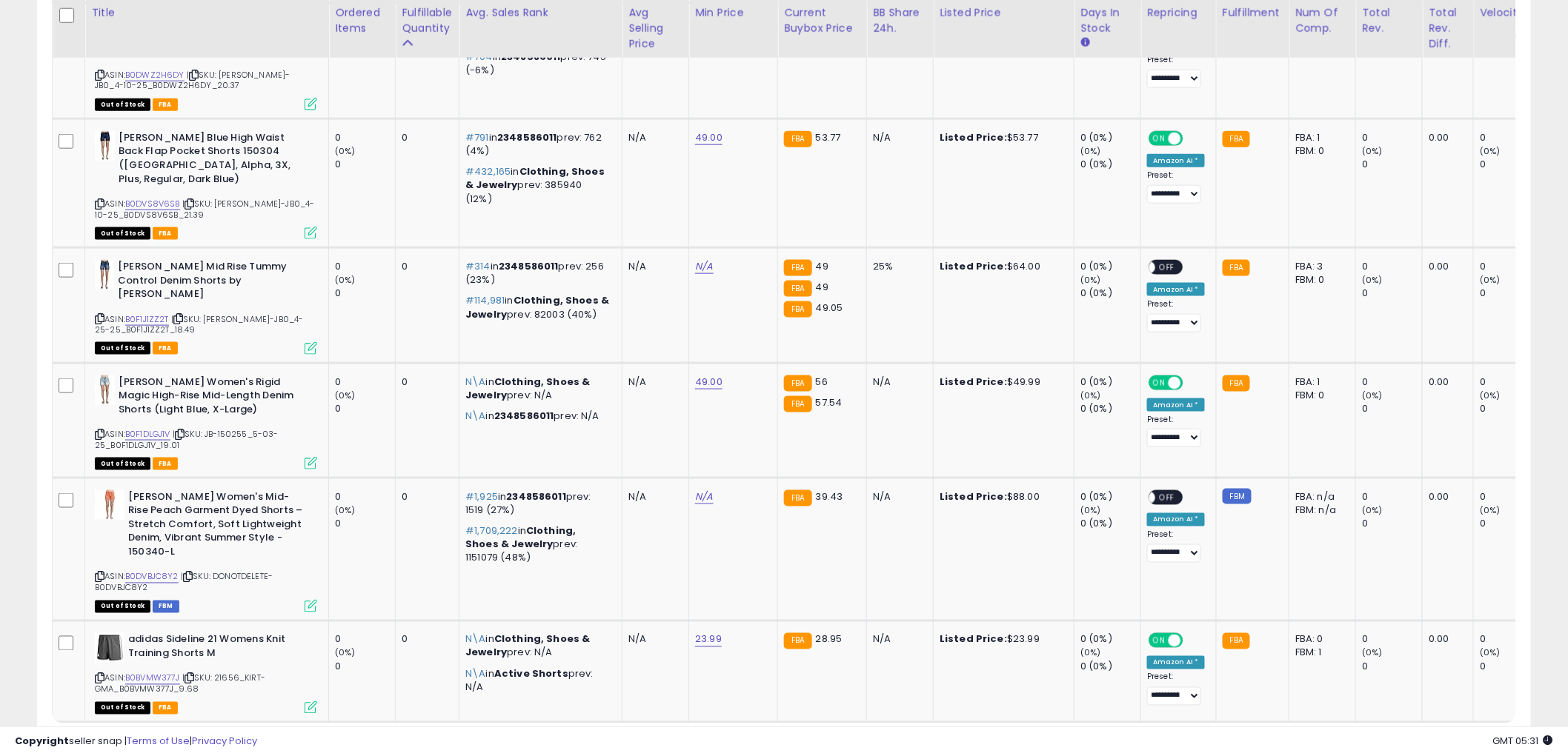
click at [1413, 739] on link "5" at bounding box center [1426, 751] width 26 height 26
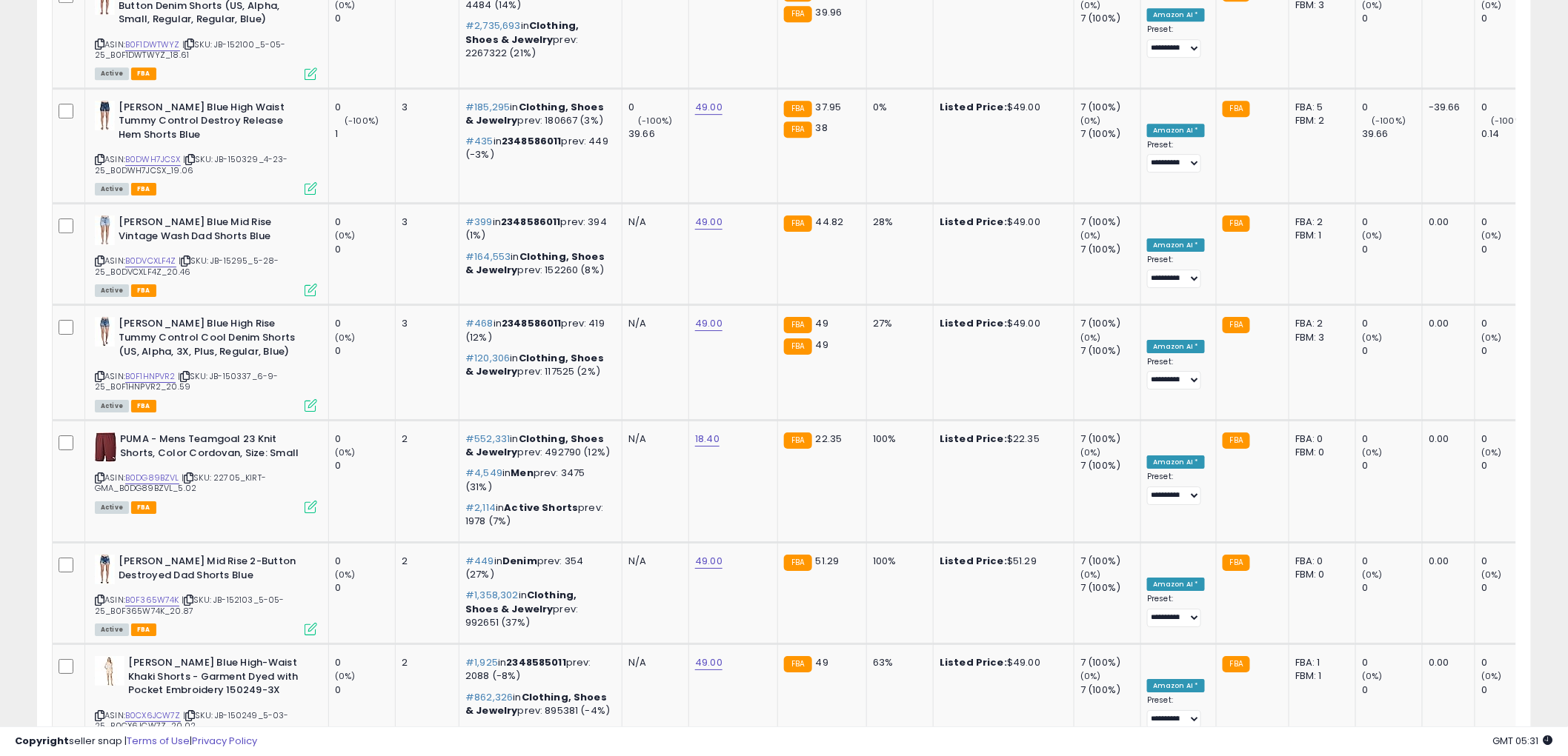
scroll to position [3027, 0]
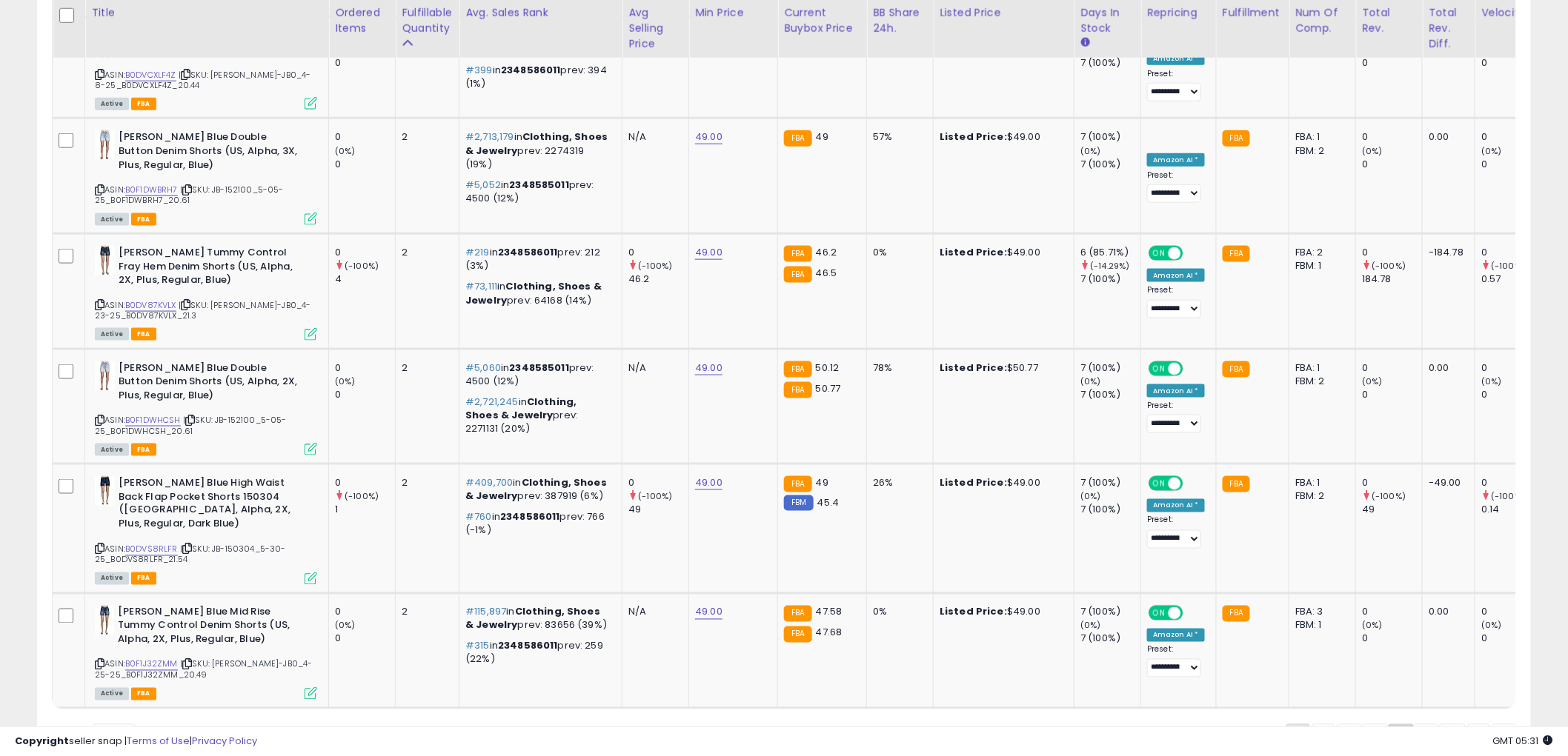
click at [1296, 729] on span "«" at bounding box center [1298, 737] width 5 height 15
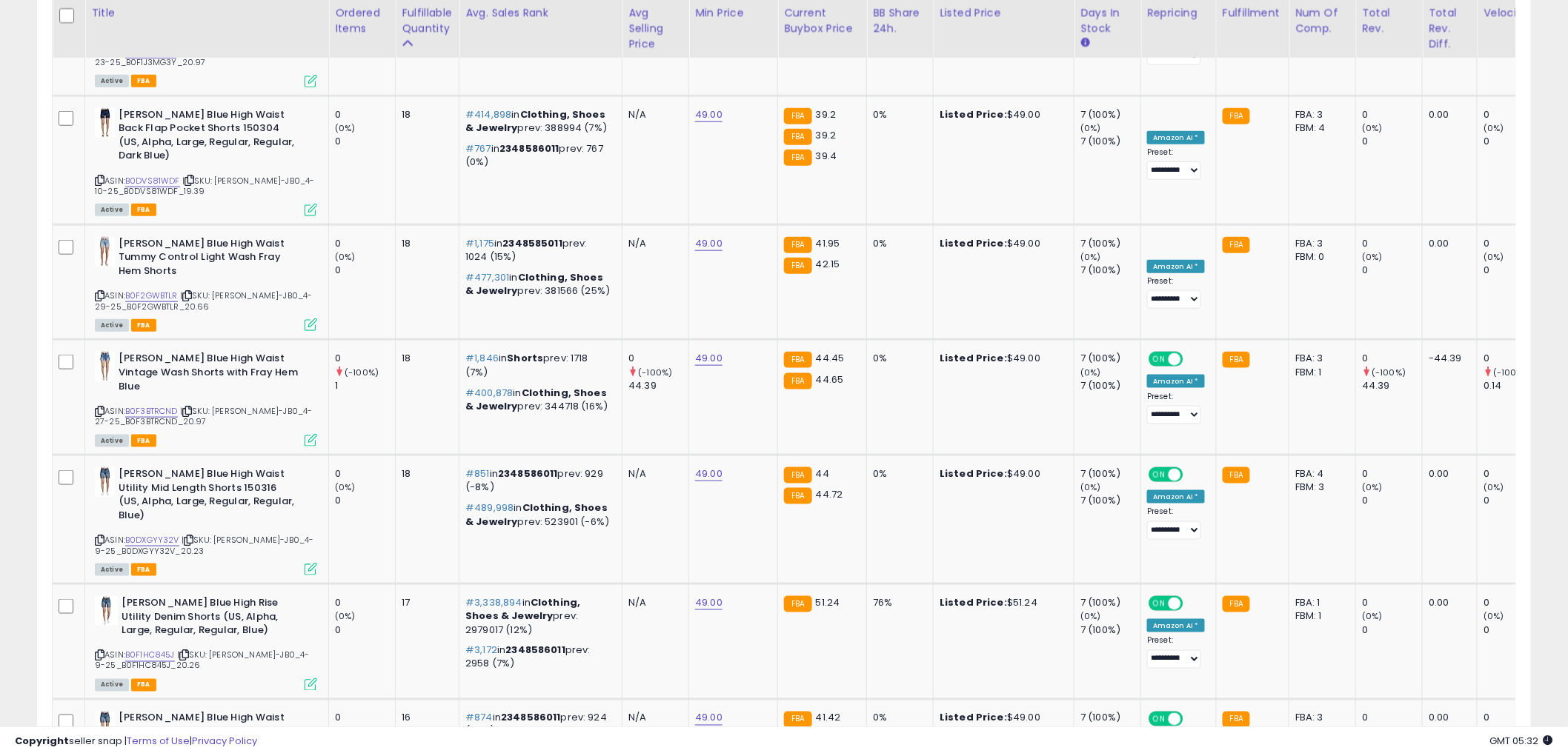
scroll to position [2965, 0]
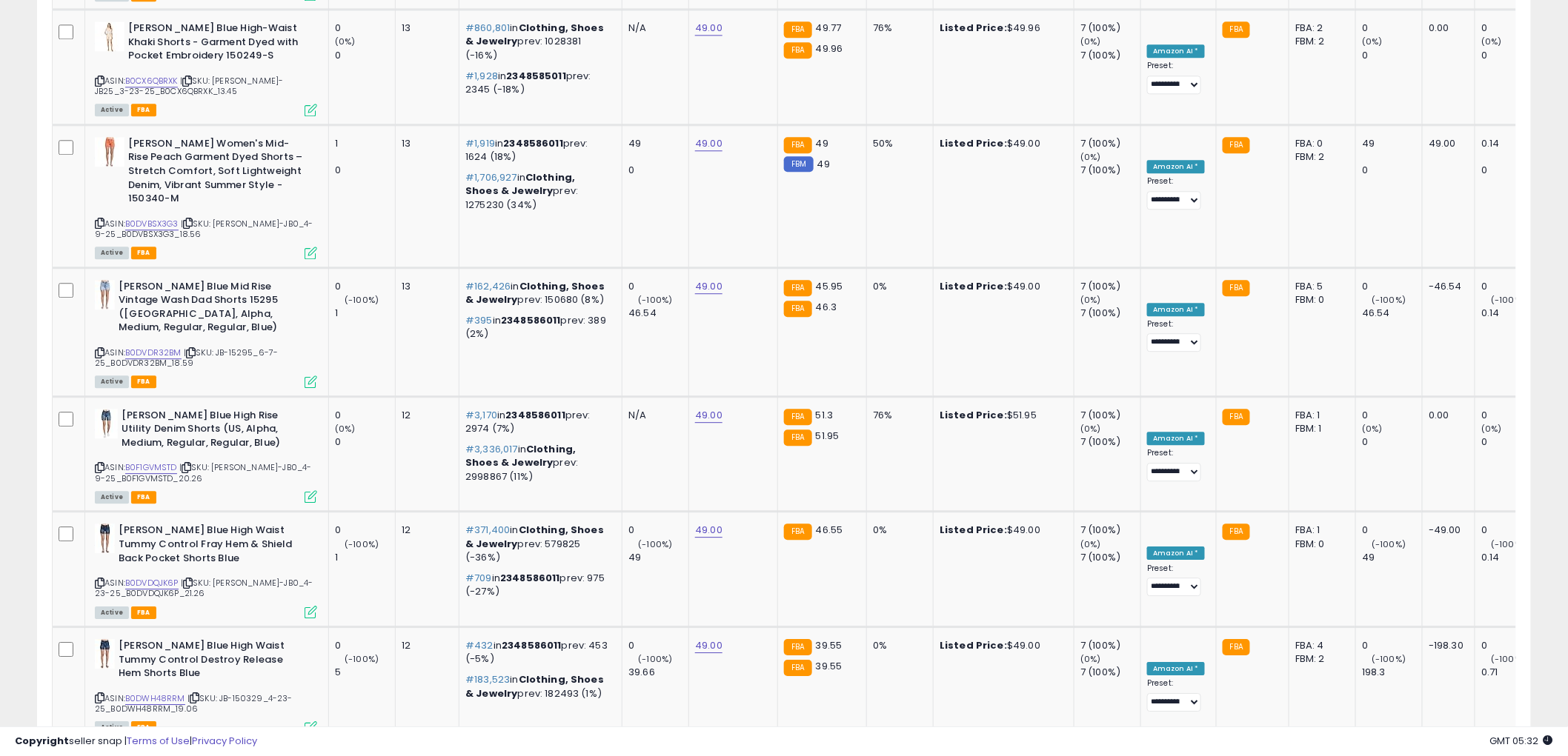
scroll to position [3087, 0]
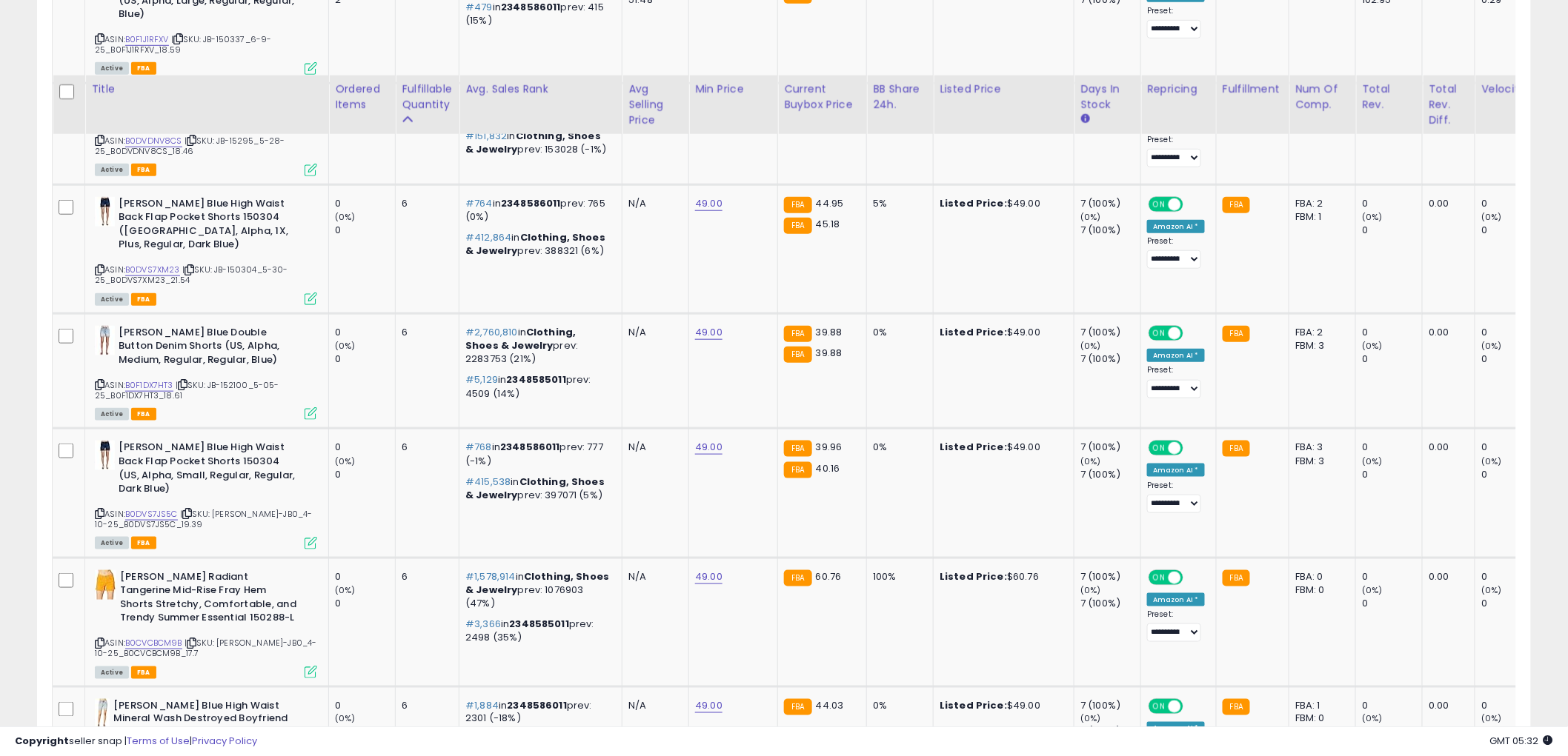
scroll to position [2985, 0]
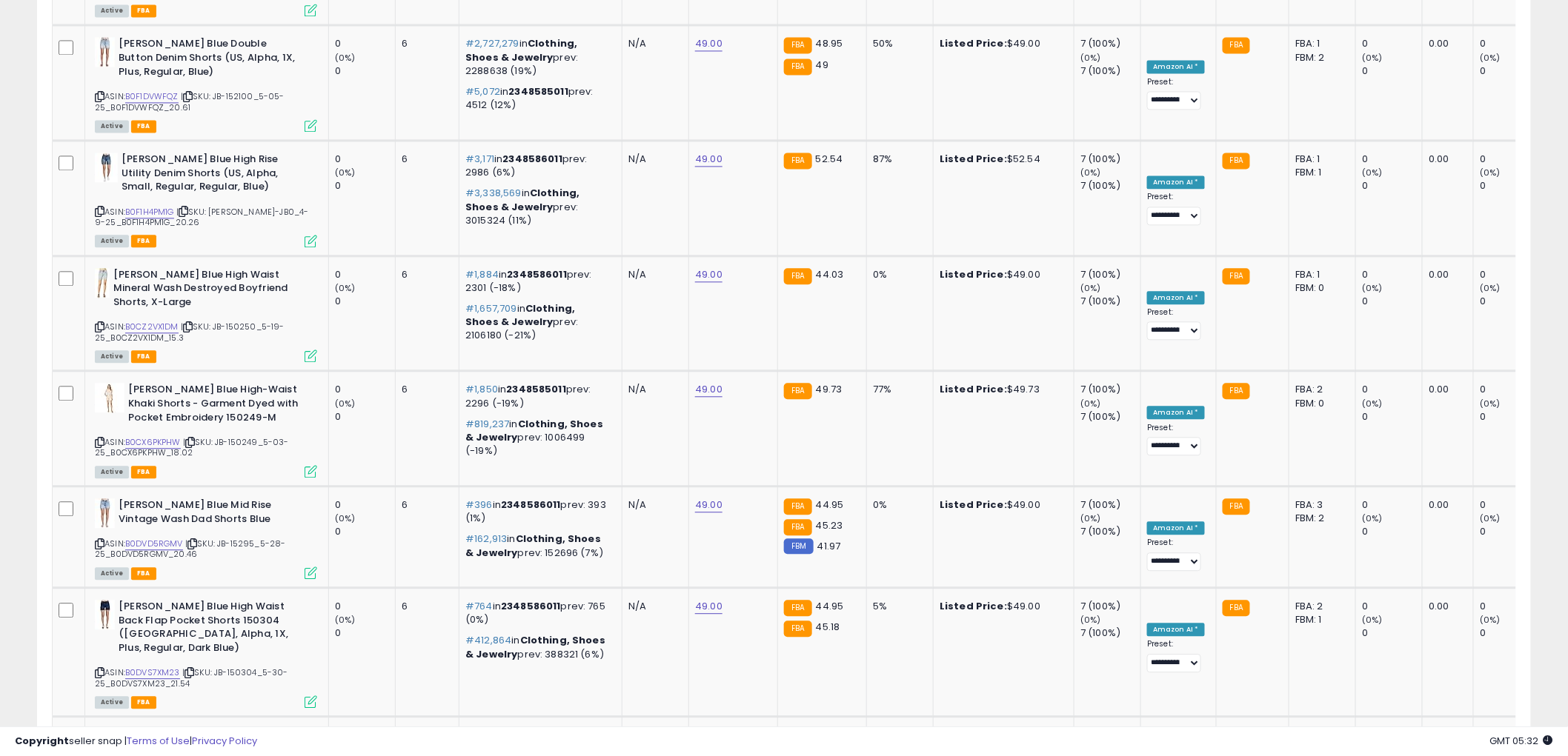
scroll to position [3081, 0]
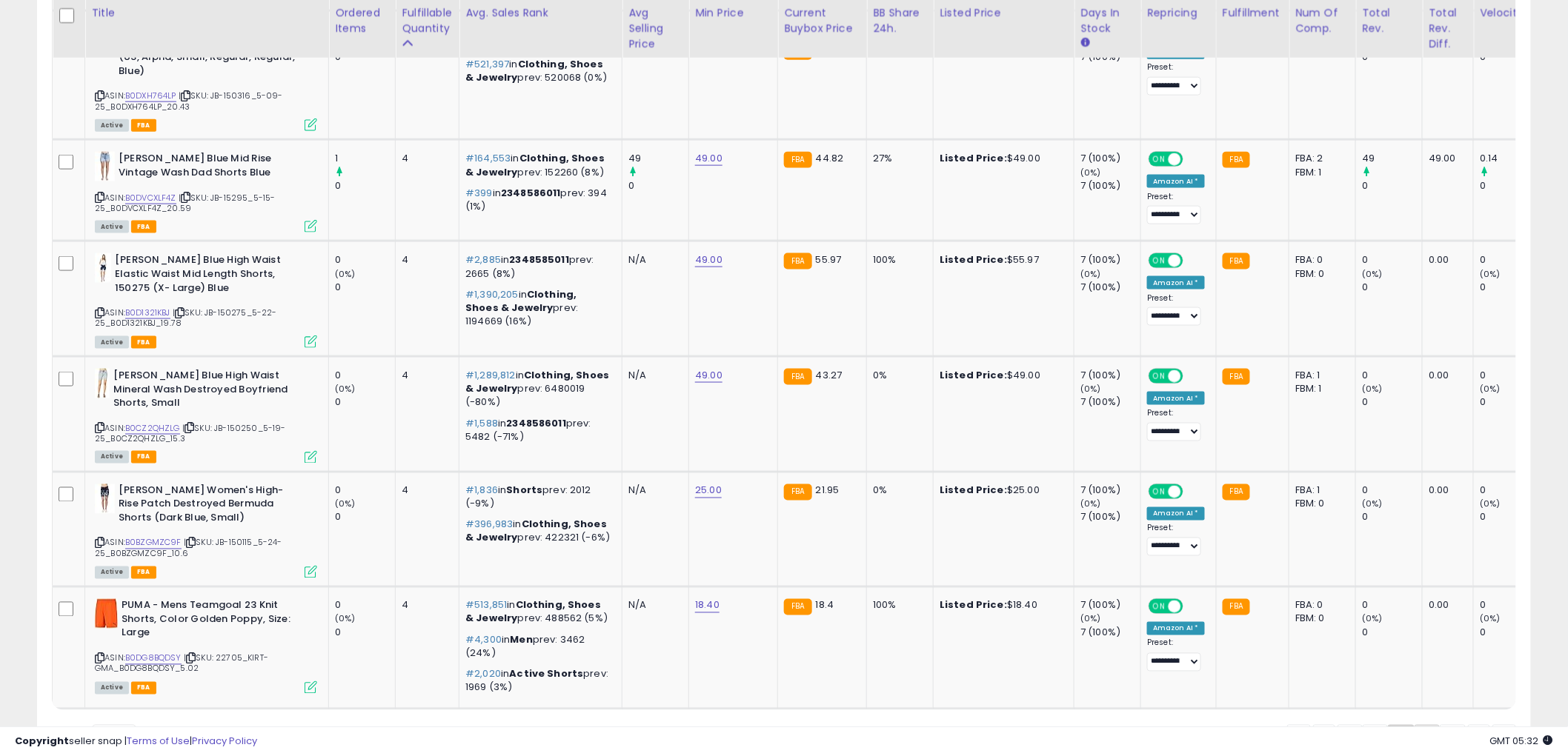
click at [1468, 725] on link "5" at bounding box center [1479, 738] width 22 height 26
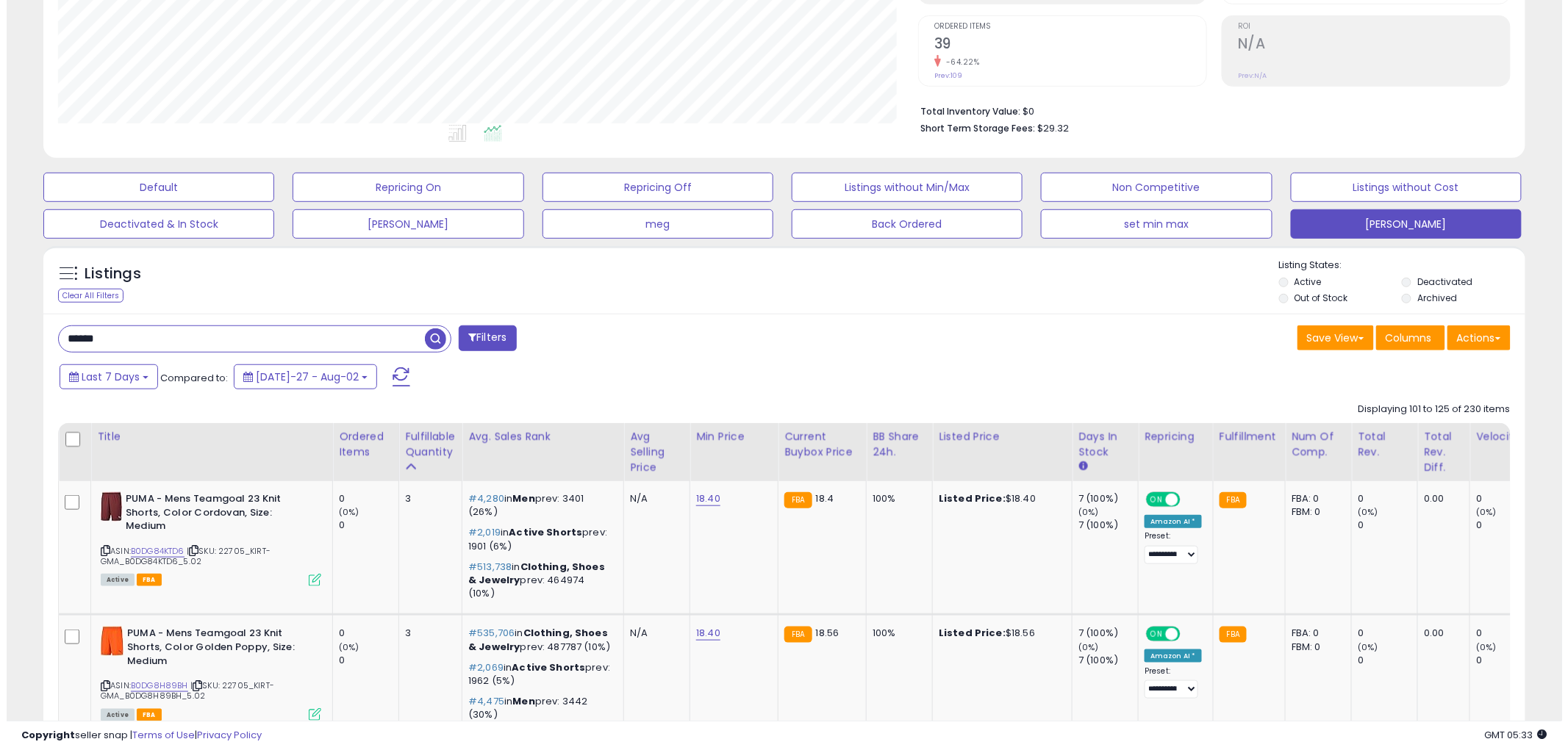
scroll to position [0, 0]
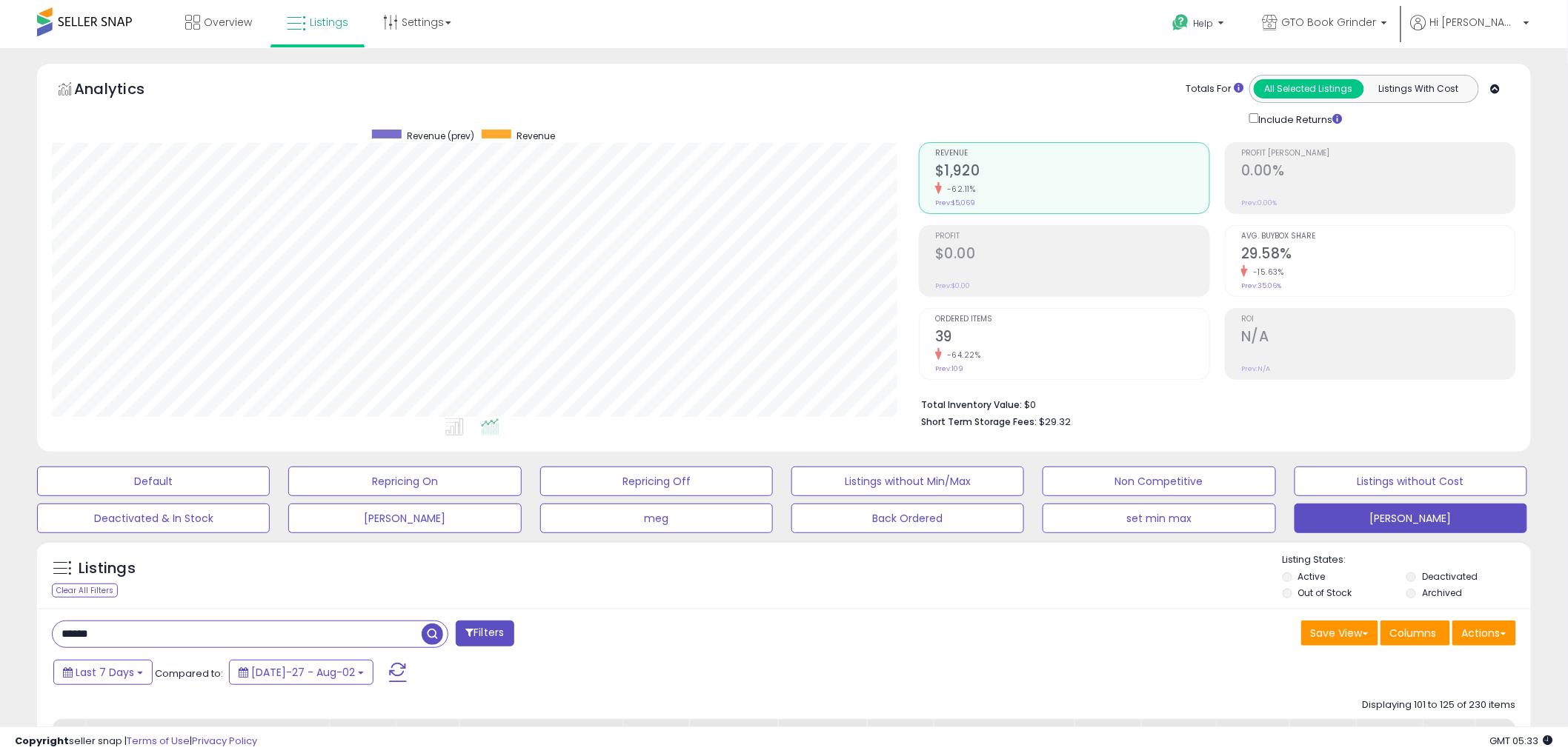
click at [950, 329] on h2 "39" at bounding box center [1073, 339] width 275 height 20
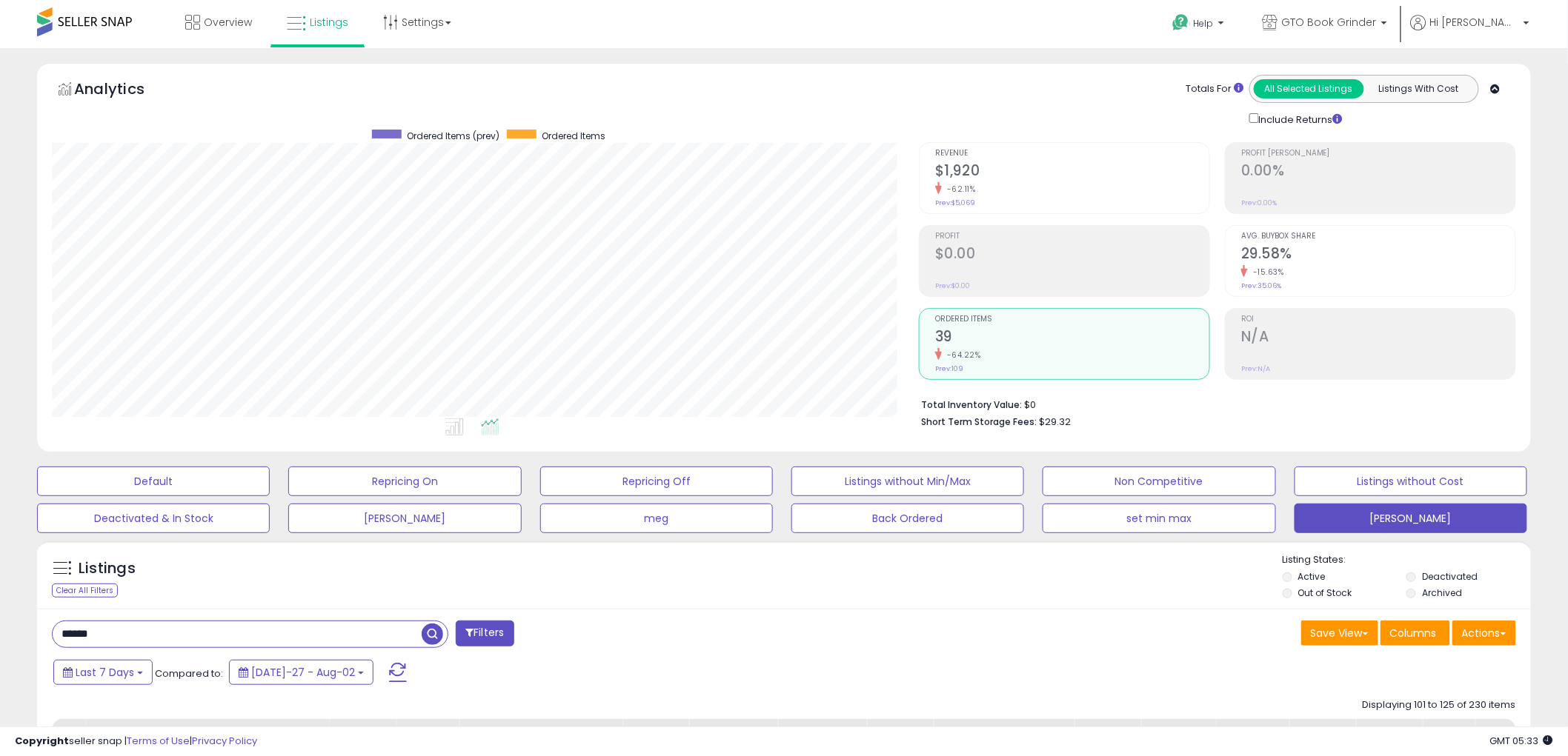
drag, startPoint x: 123, startPoint y: 631, endPoint x: -2, endPoint y: 638, distance: 125.2
click at [0, 638] on html "Unable to login Retrieving listings data.. has not yet accepted the Terms of Us…" at bounding box center [784, 378] width 1568 height 756
type input "****"
click at [424, 635] on span "button" at bounding box center [432, 634] width 21 height 21
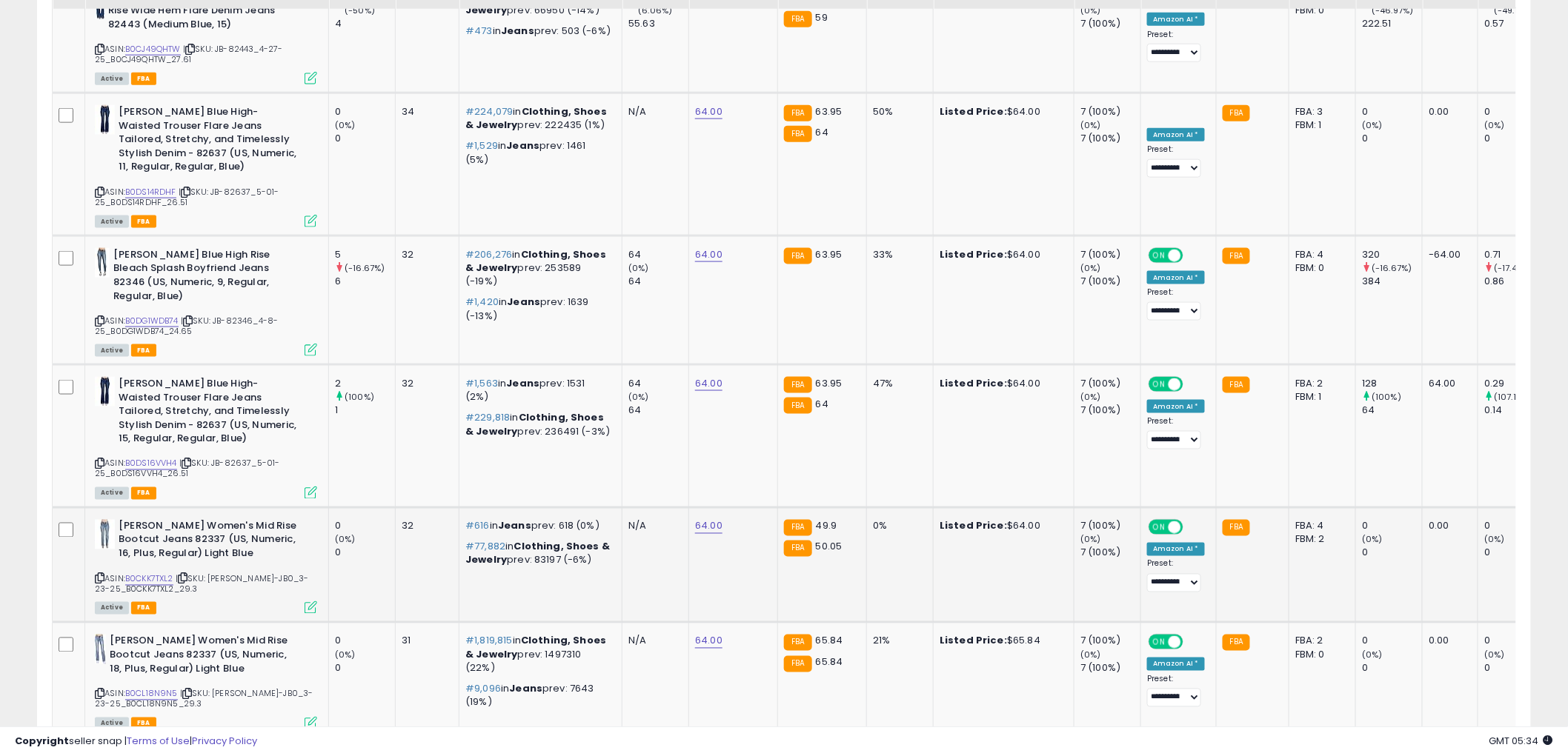
scroll to position [3074, 0]
